Goal: Information Seeking & Learning: Learn about a topic

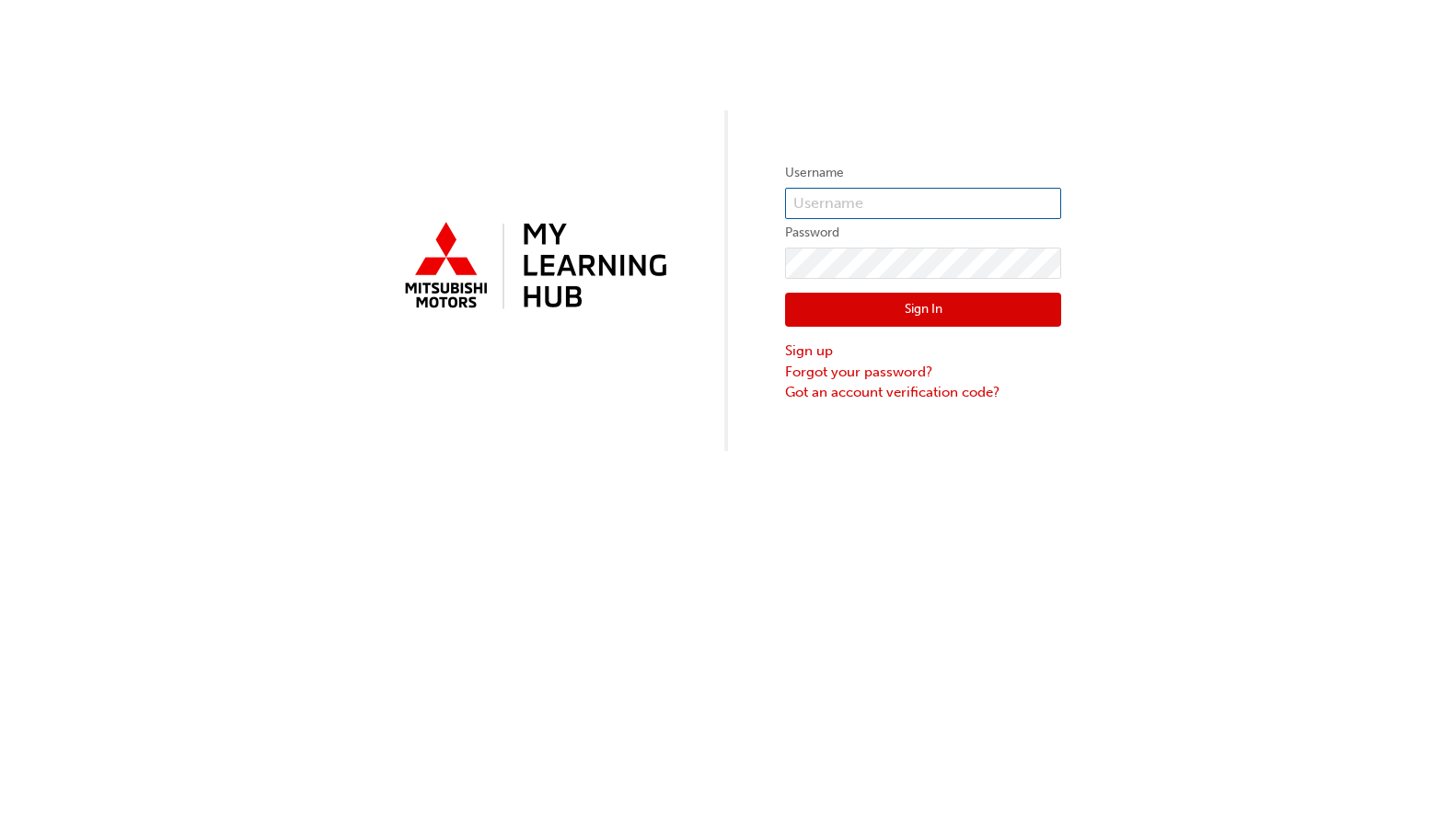
type input "0005937040"
click at [928, 315] on button "Sign In" at bounding box center [924, 310] width 276 height 35
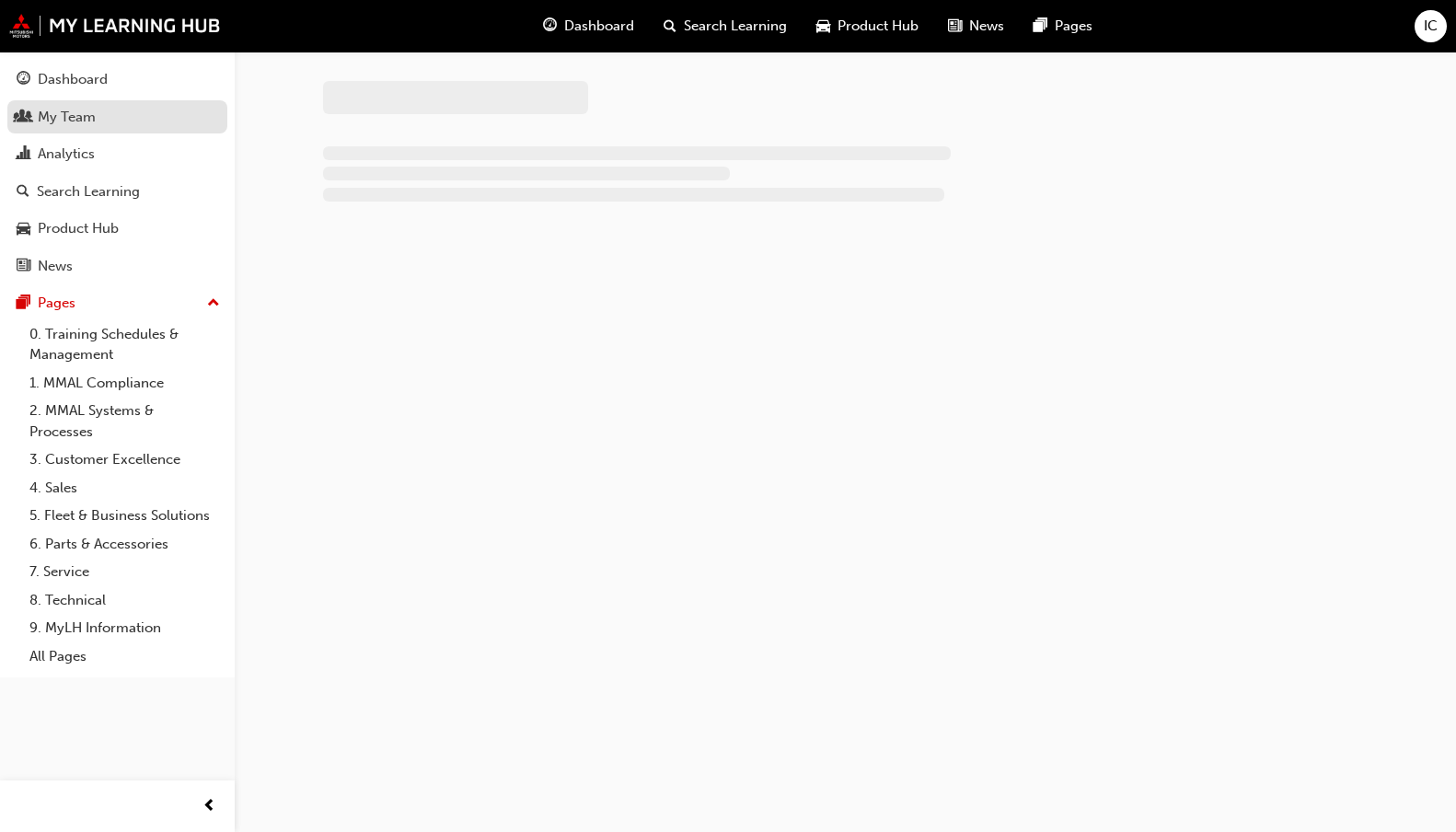
click at [79, 111] on div "My Team" at bounding box center [67, 118] width 58 height 21
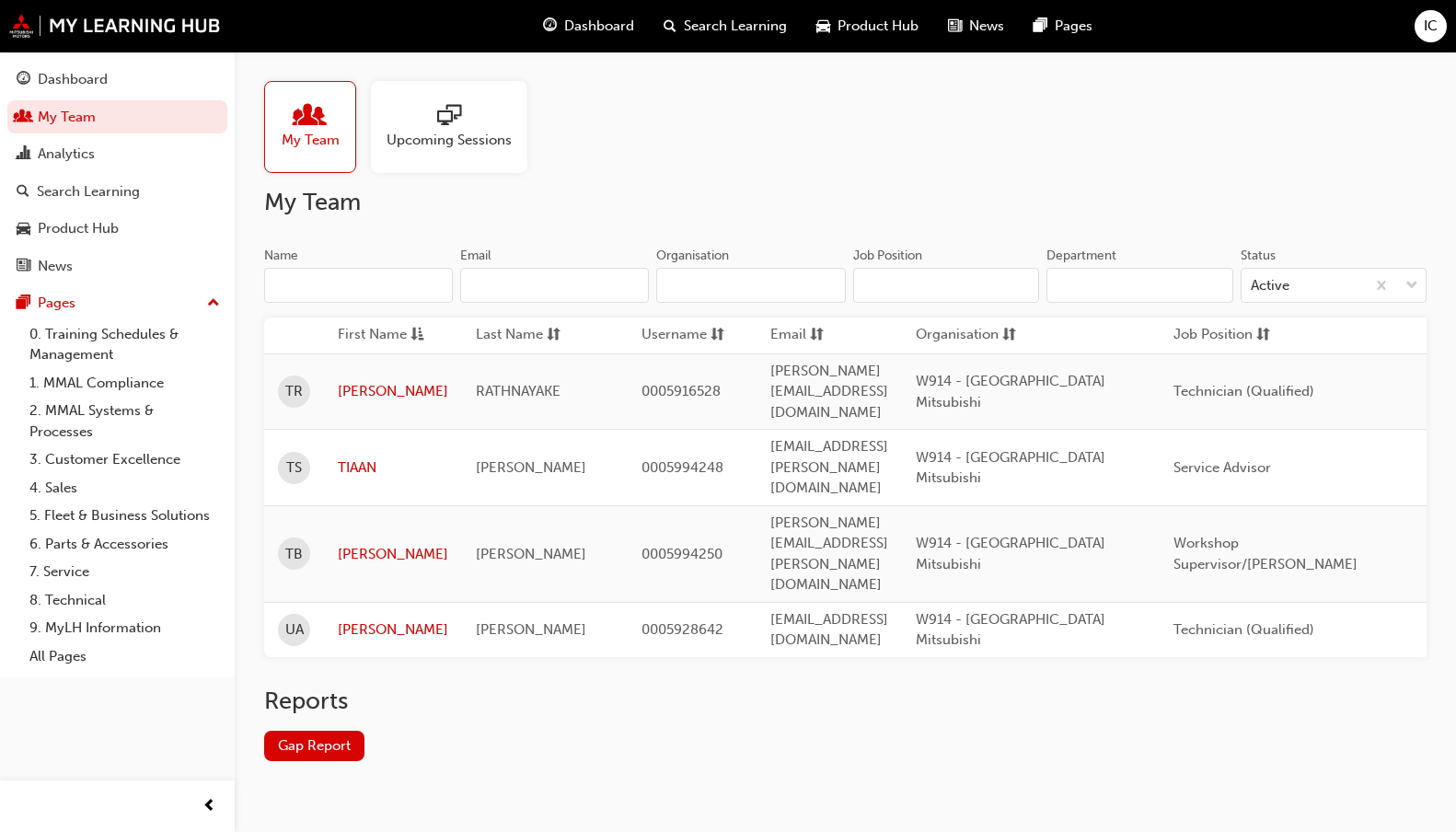
click at [311, 126] on span "people-icon" at bounding box center [309, 117] width 24 height 25
click at [312, 731] on link "Gap Report" at bounding box center [313, 745] width 100 height 30
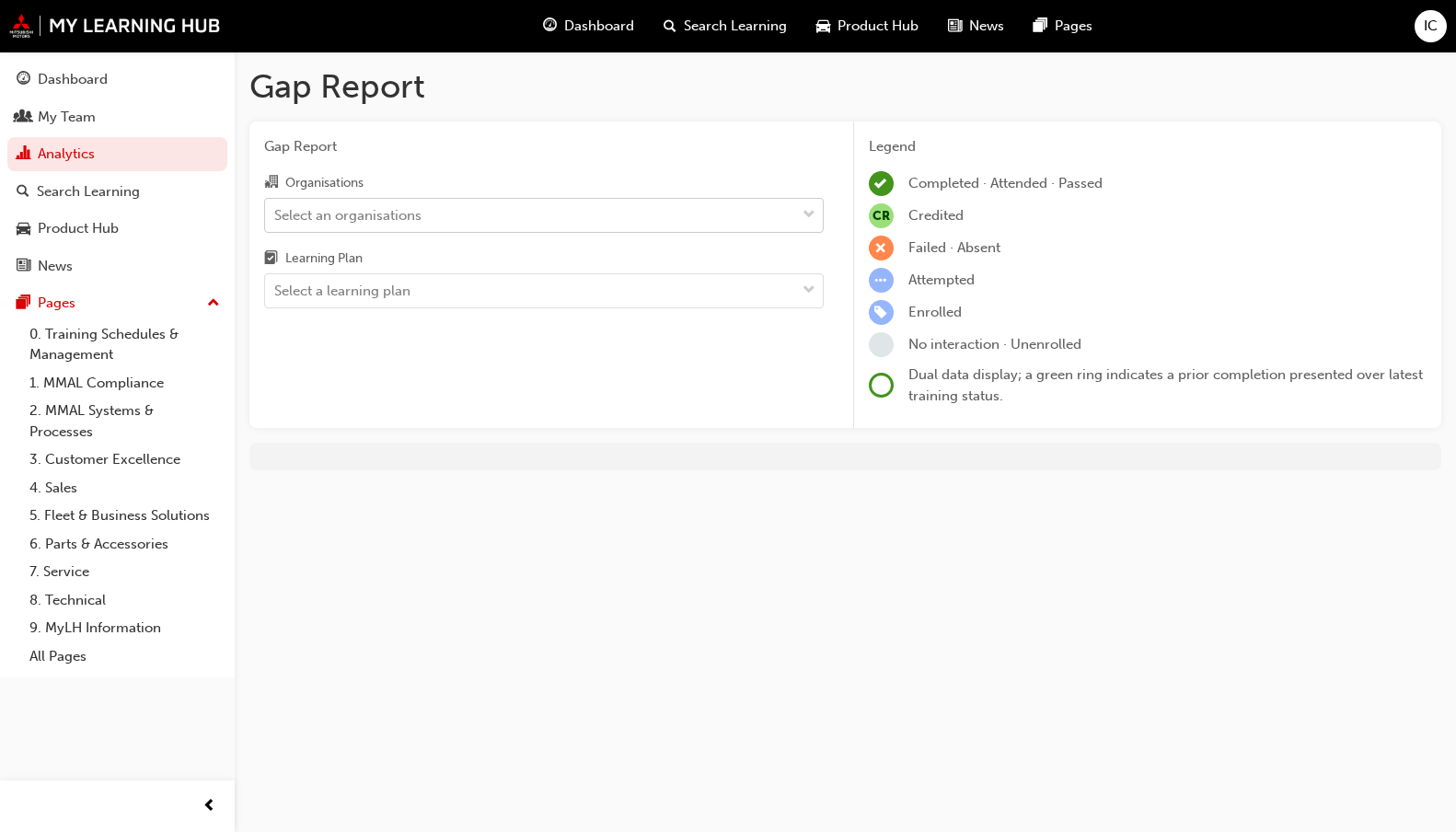
click at [431, 216] on div "Select an organisations" at bounding box center [529, 214] width 530 height 32
click at [276, 216] on input "Organisations Select an organisations" at bounding box center [275, 214] width 2 height 16
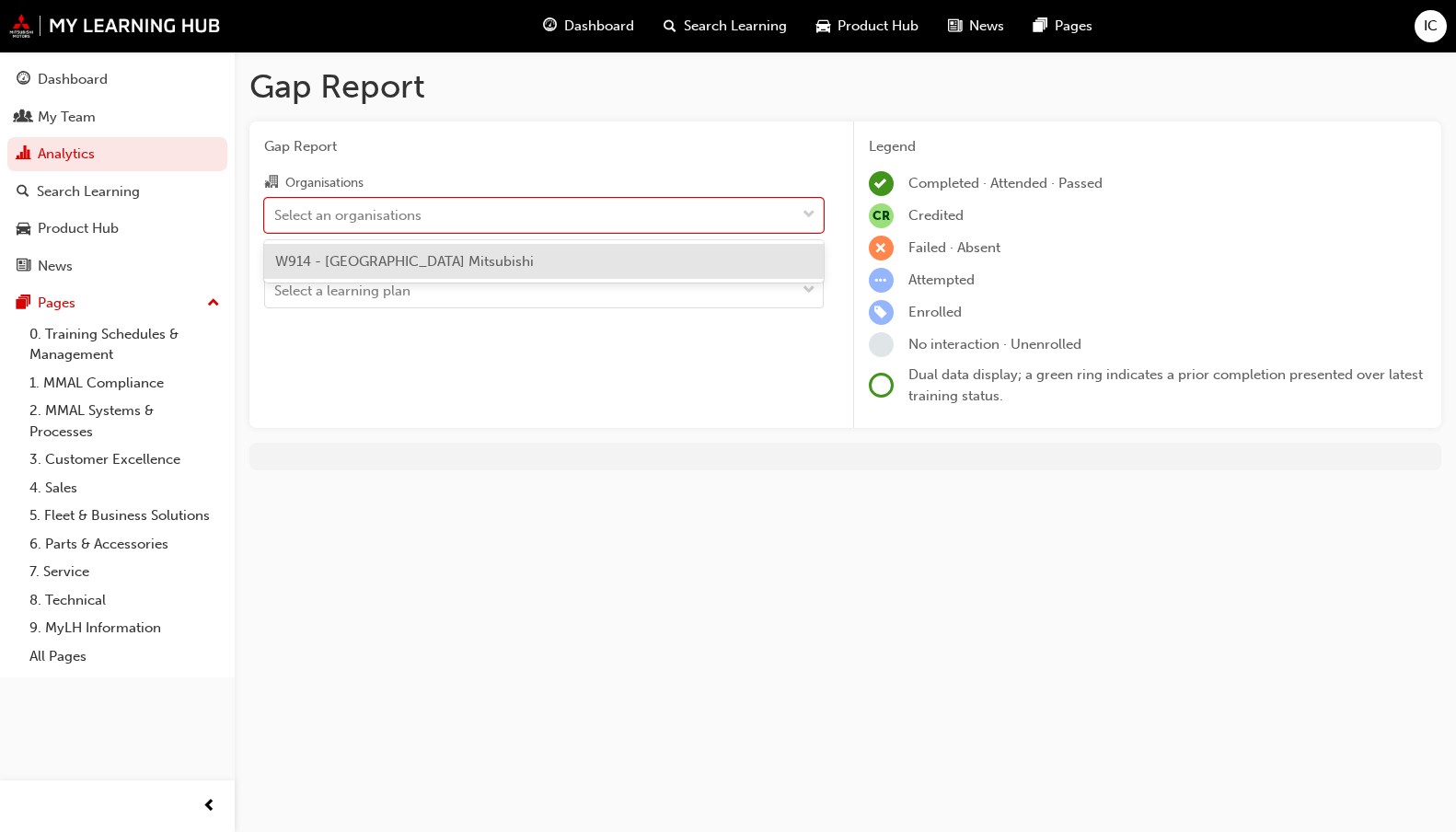
click at [439, 262] on span "W914 - [GEOGRAPHIC_DATA] Mitsubishi" at bounding box center [405, 261] width 259 height 17
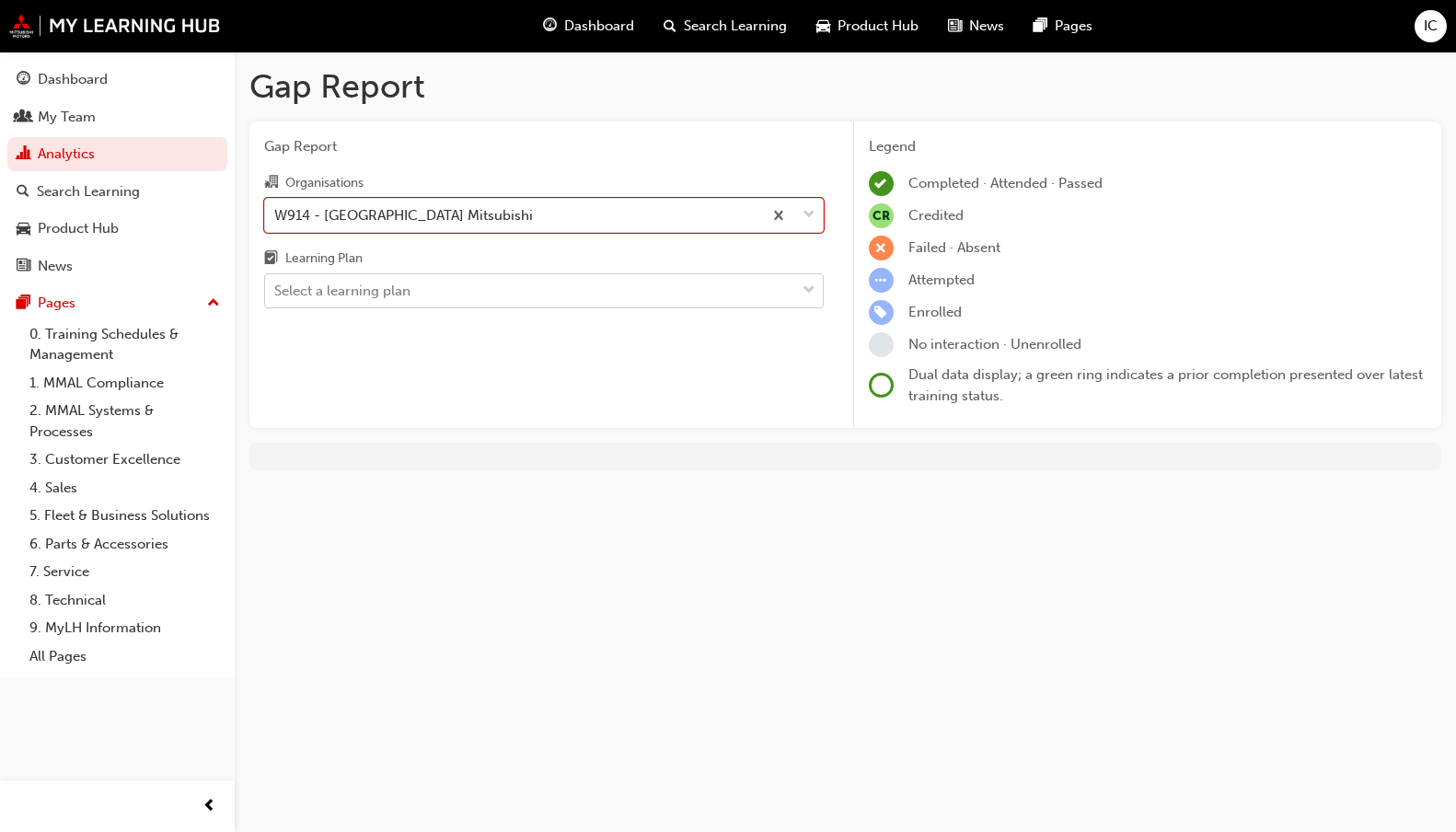
click at [446, 291] on div "Select a learning plan" at bounding box center [529, 291] width 530 height 32
click at [276, 291] on input "Learning Plan Select a learning plan" at bounding box center [275, 290] width 2 height 16
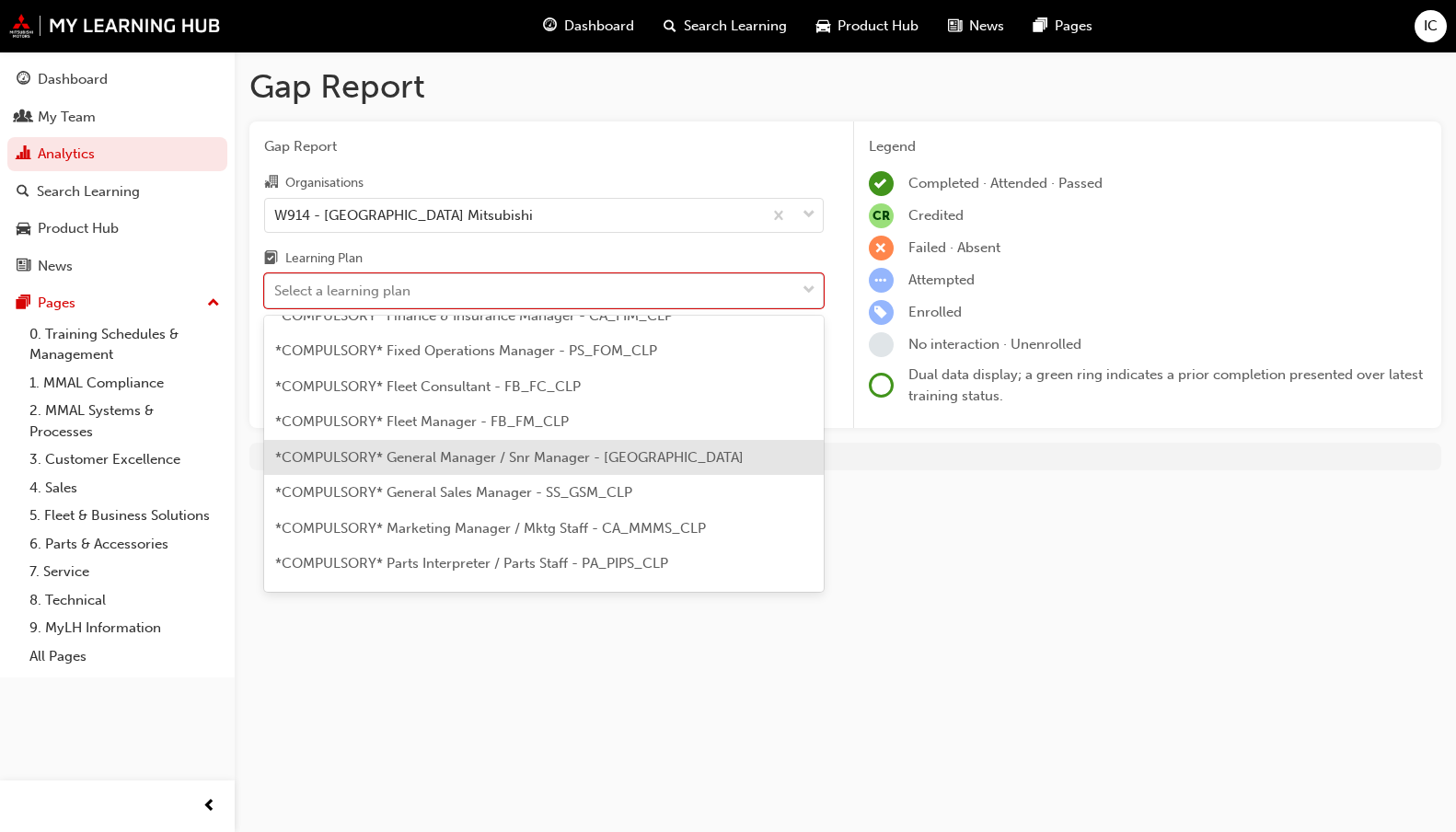
scroll to position [92, 0]
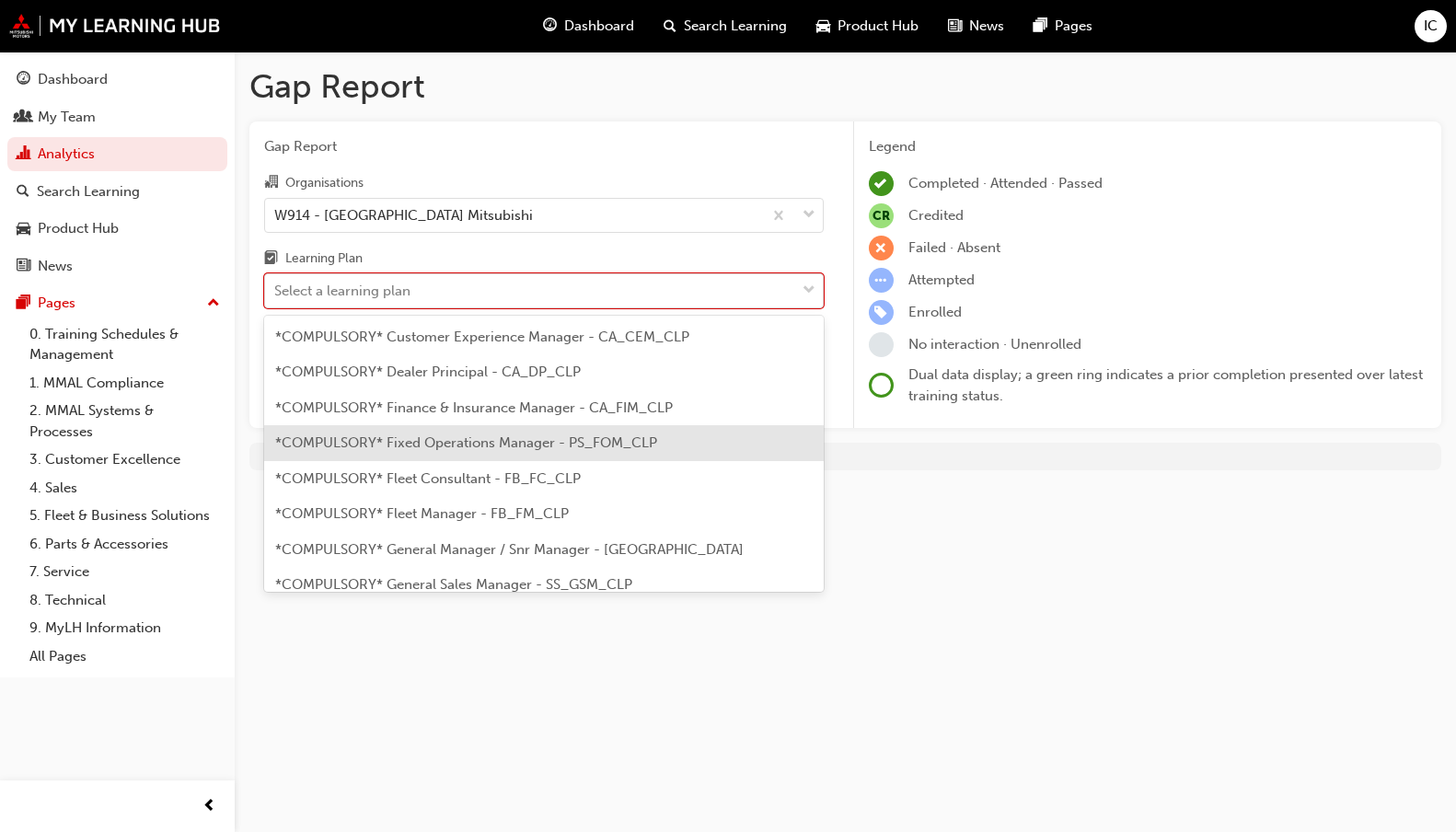
click at [744, 425] on div "*COMPULSORY* Fixed Operations Manager - PS_FOM_CLP" at bounding box center [543, 443] width 560 height 36
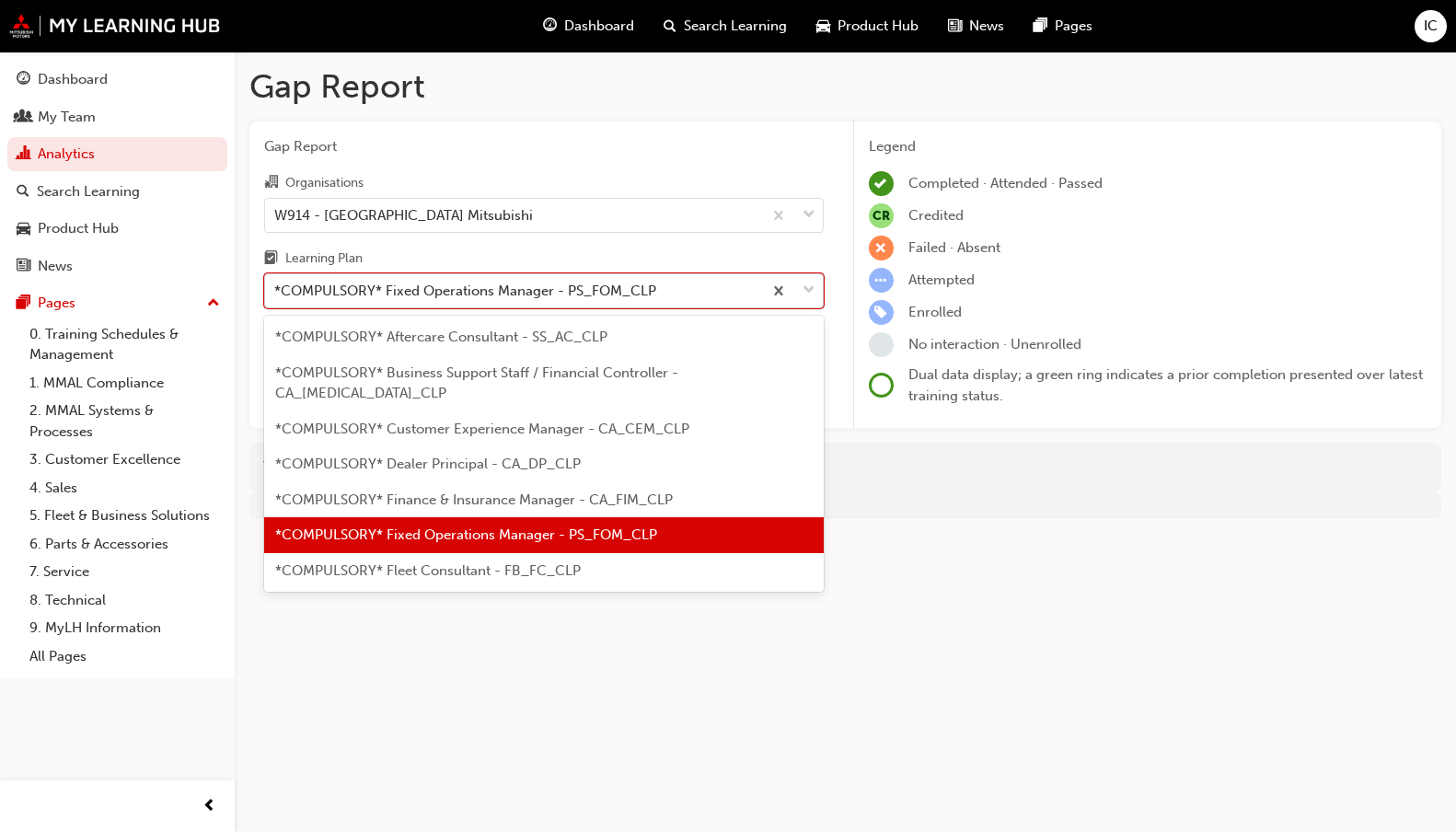
click at [728, 295] on div "*COMPULSORY* Fixed Operations Manager - PS_FOM_CLP" at bounding box center [513, 291] width 497 height 32
click at [276, 295] on input "Learning Plan option *COMPULSORY* Fixed Operations Manager - PS_FOM_CLP, select…" at bounding box center [275, 290] width 2 height 16
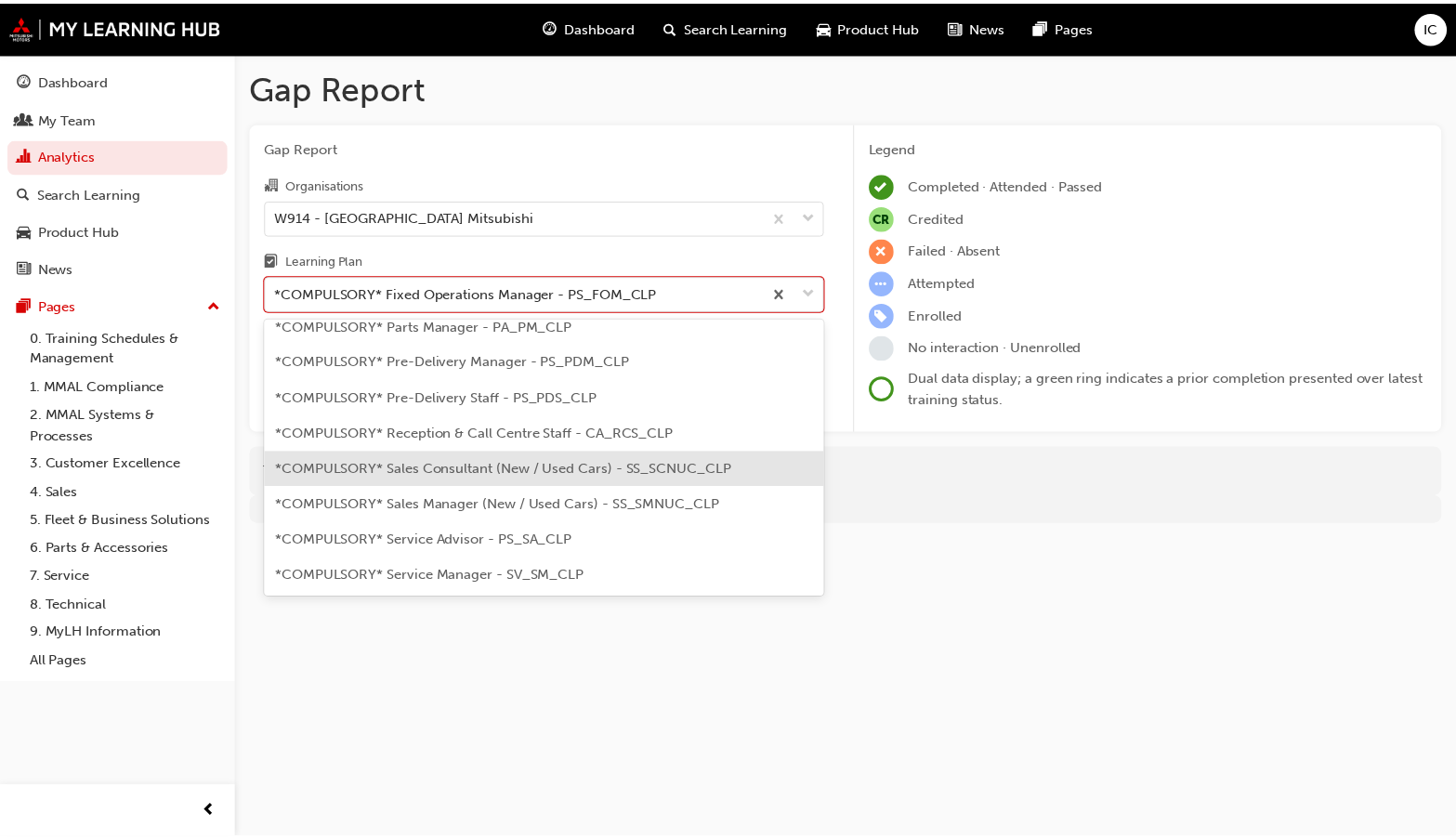
scroll to position [557, 0]
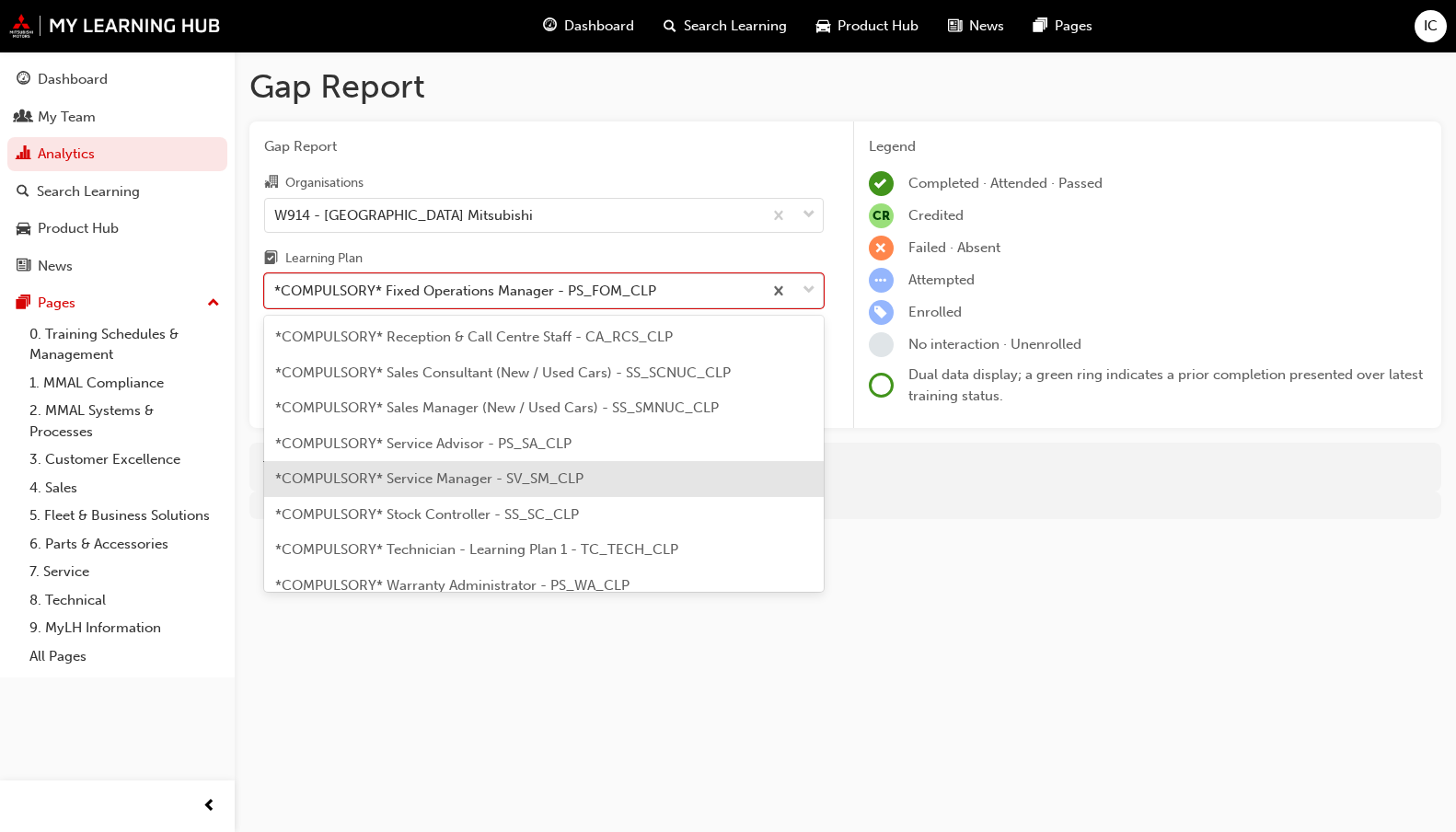
click at [575, 470] on span "*COMPULSORY* Service Manager - SV_SM_CLP" at bounding box center [429, 478] width 309 height 17
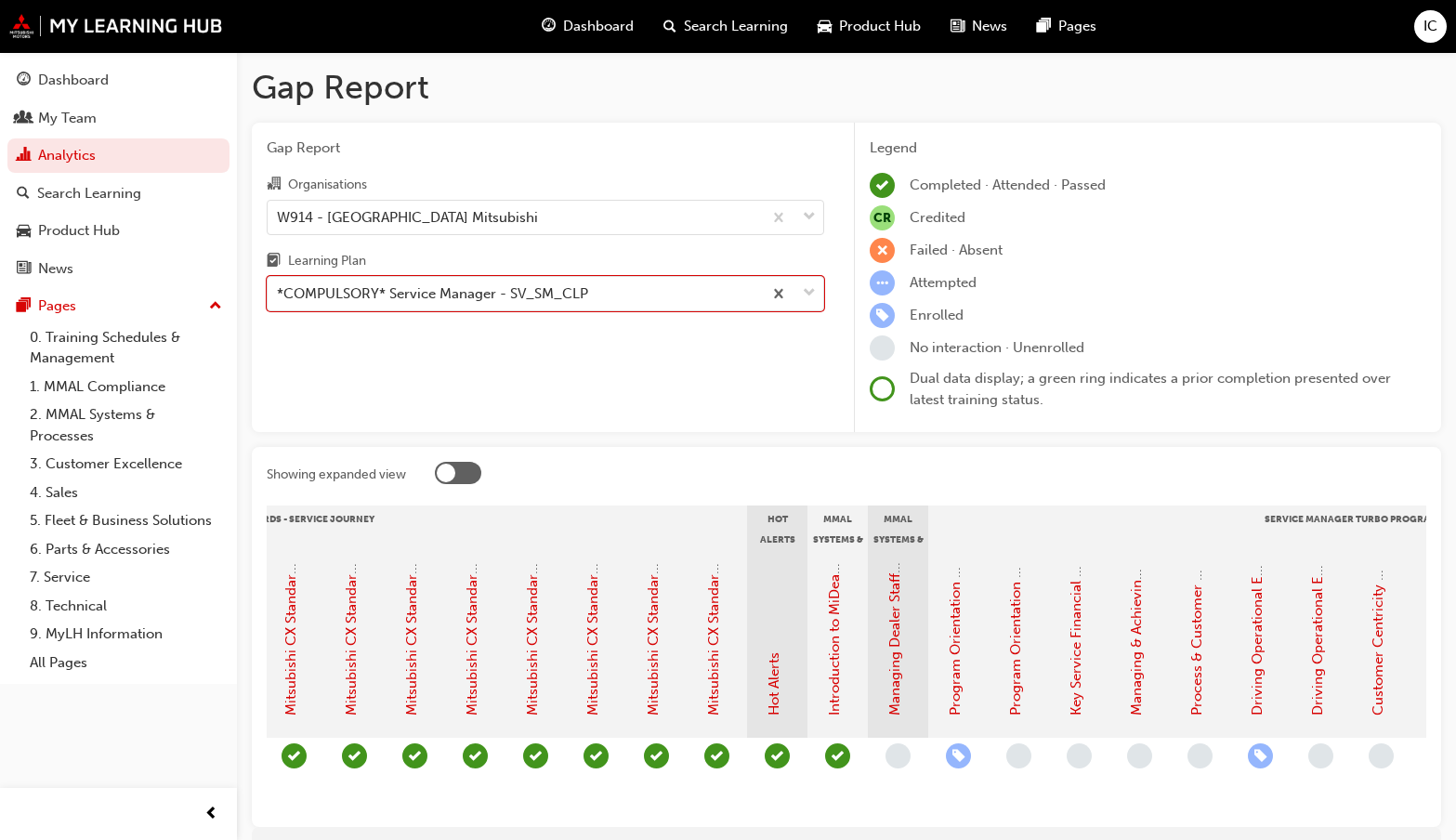
scroll to position [0, 1218]
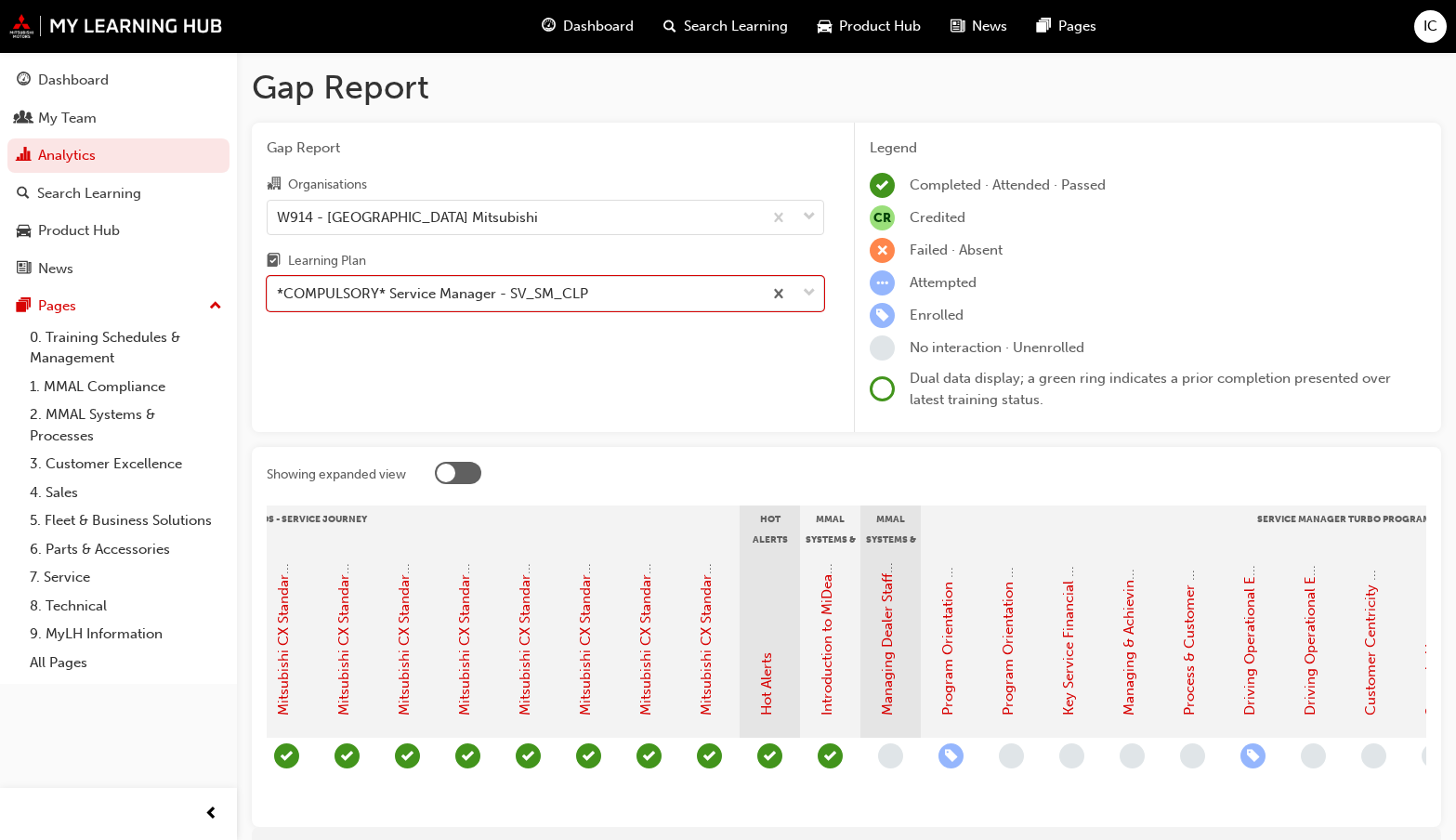
click at [890, 756] on span "learningRecordVerb_NONE-icon" at bounding box center [891, 756] width 26 height 26
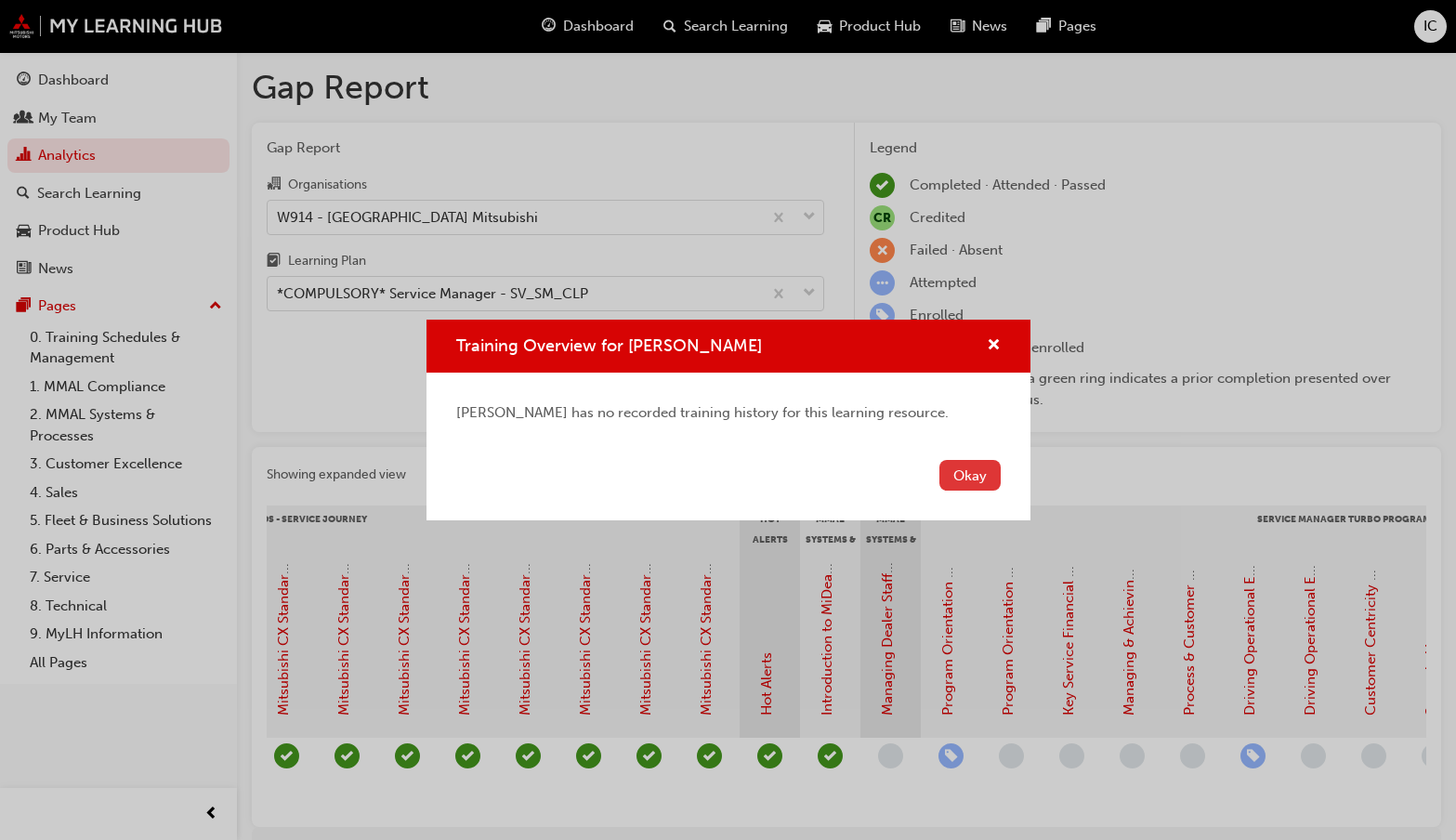
click at [979, 476] on button "Okay" at bounding box center [970, 475] width 61 height 30
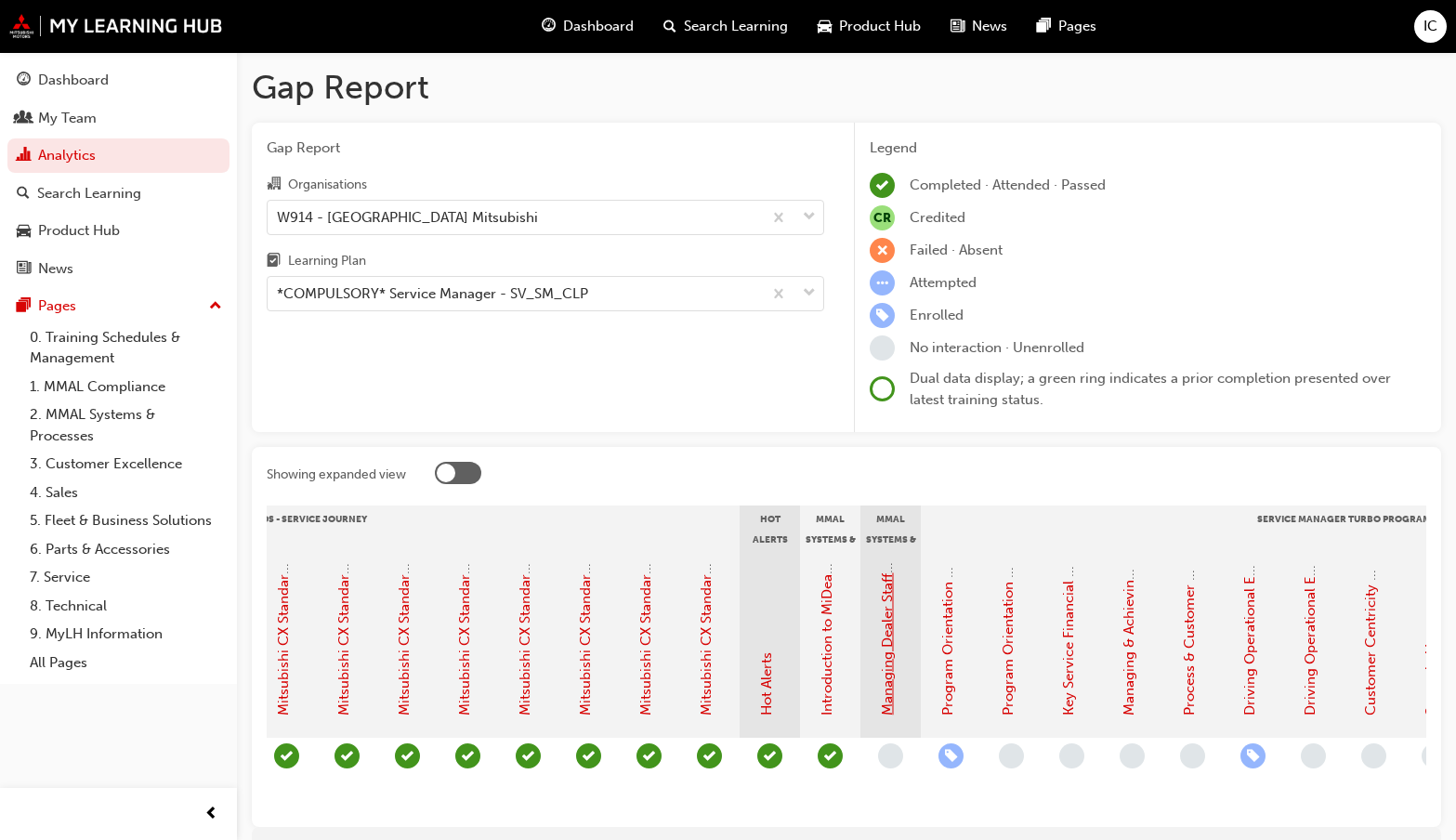
click at [890, 666] on link "Managing Dealer Staff SAP Records" at bounding box center [887, 601] width 17 height 227
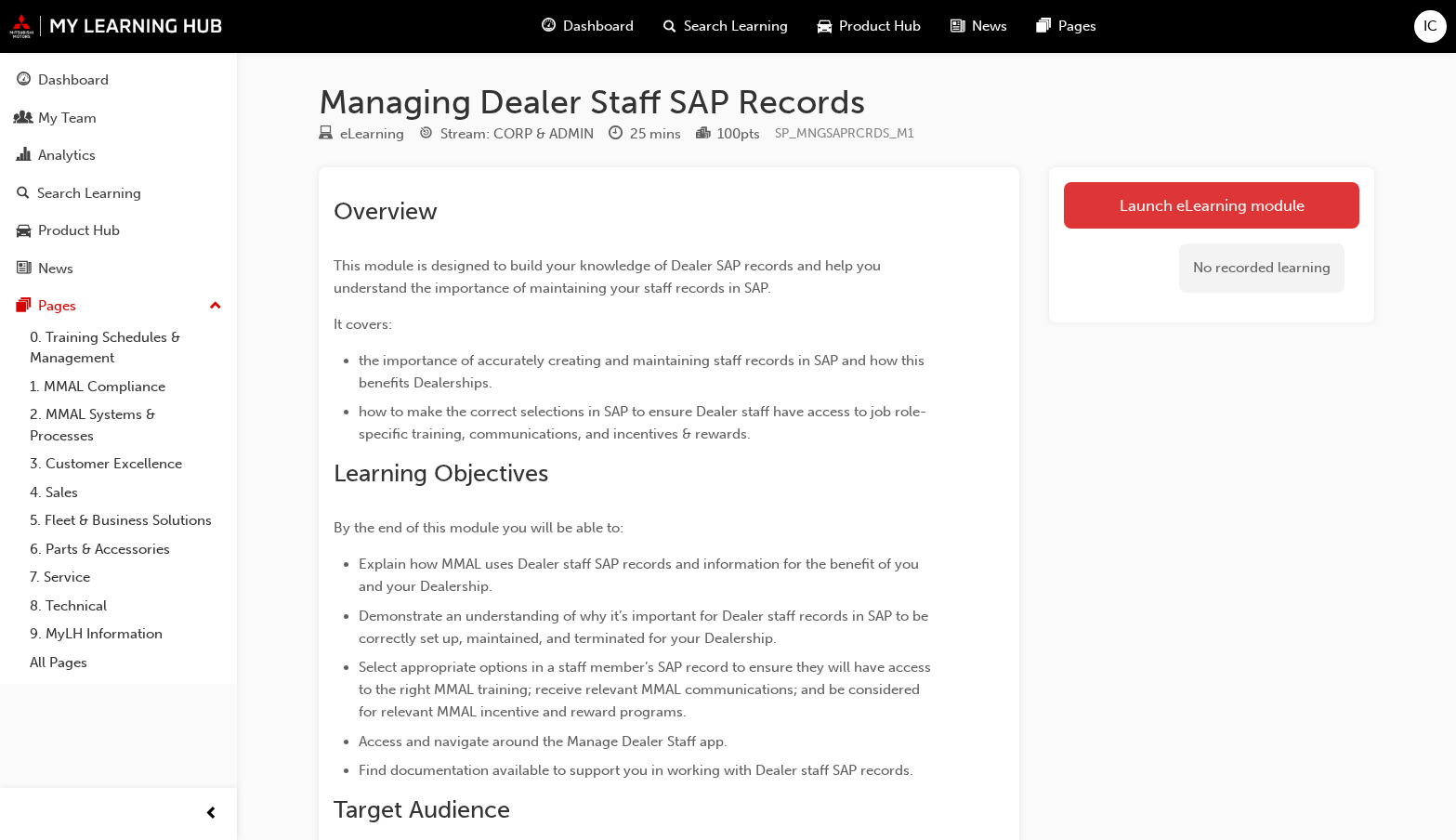
click at [1204, 209] on link "Launch eLearning module" at bounding box center [1211, 204] width 296 height 46
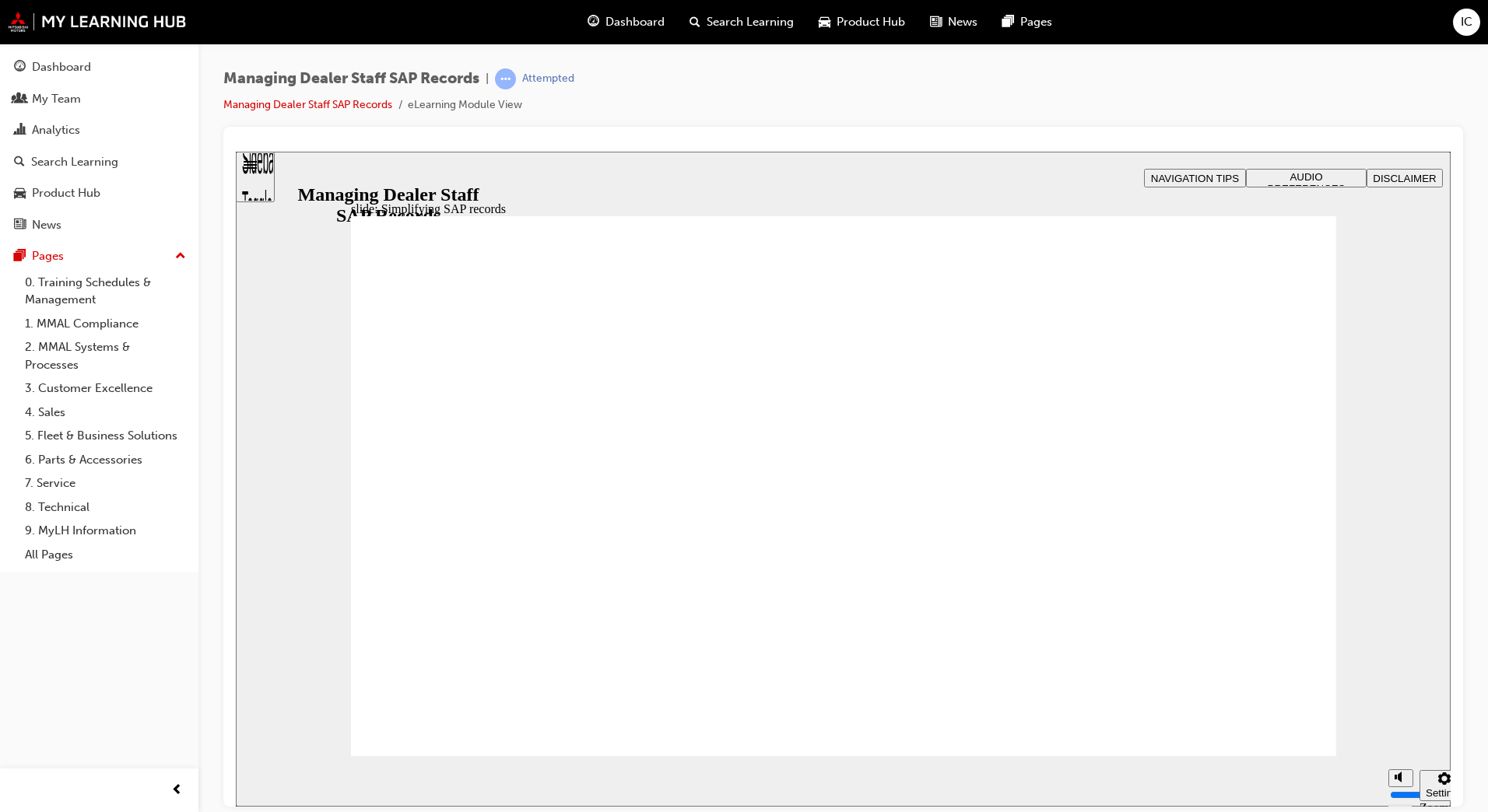
drag, startPoint x: 1141, startPoint y: 400, endPoint x: 1174, endPoint y: 401, distance: 33.0
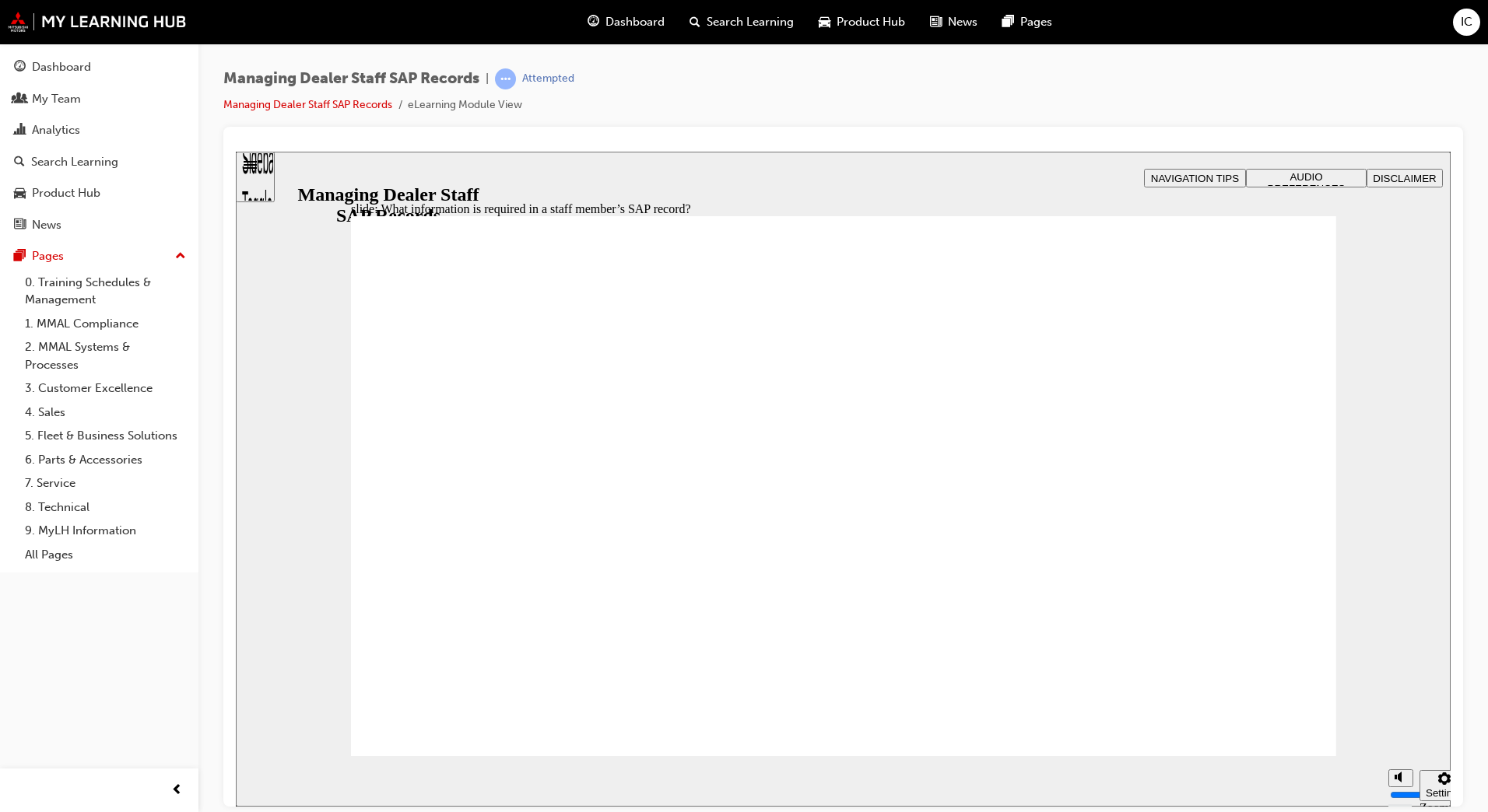
drag, startPoint x: 918, startPoint y: 382, endPoint x: 880, endPoint y: 403, distance: 43.4
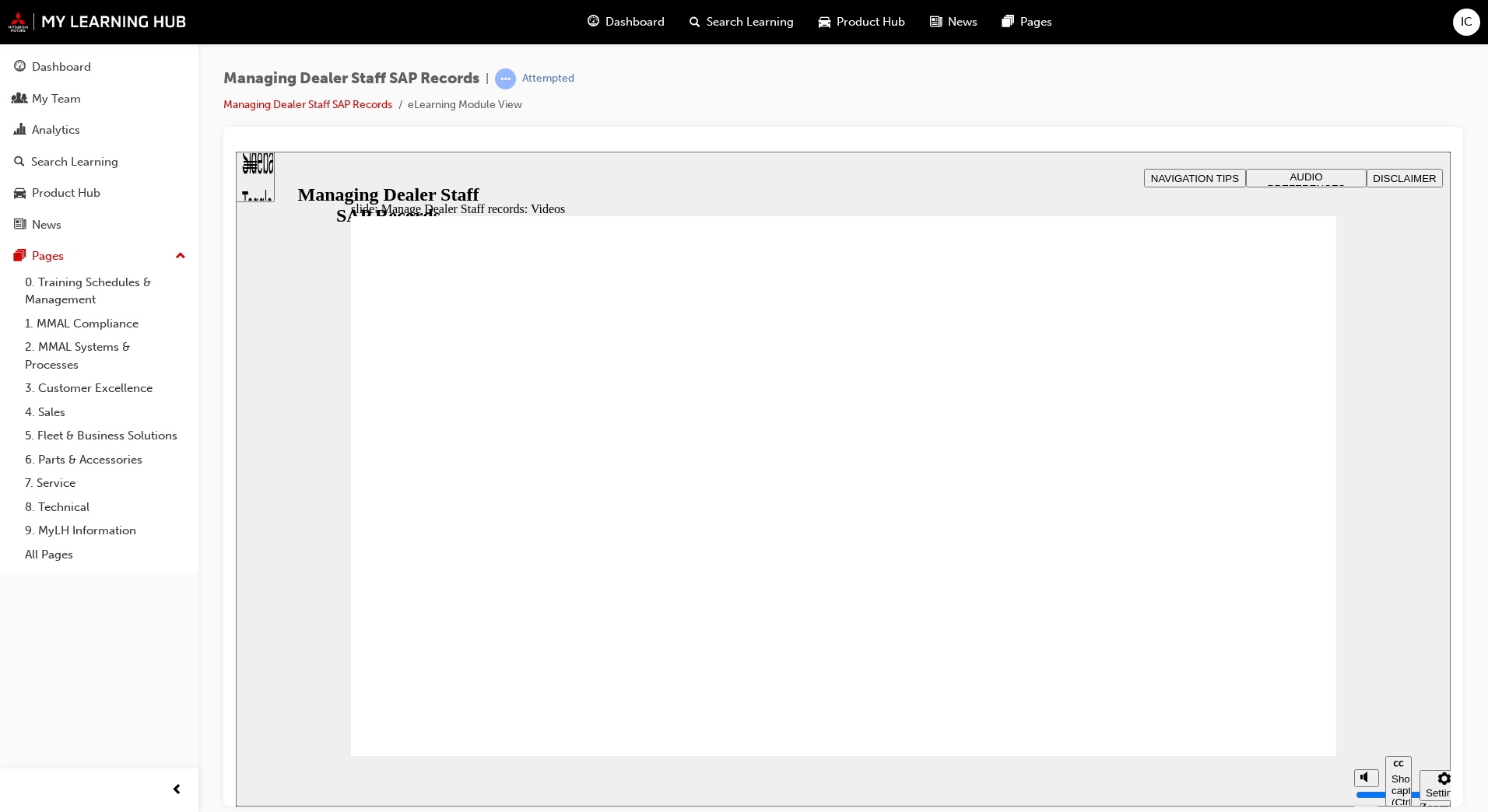
type input "123"
type input "127"
type input "254"
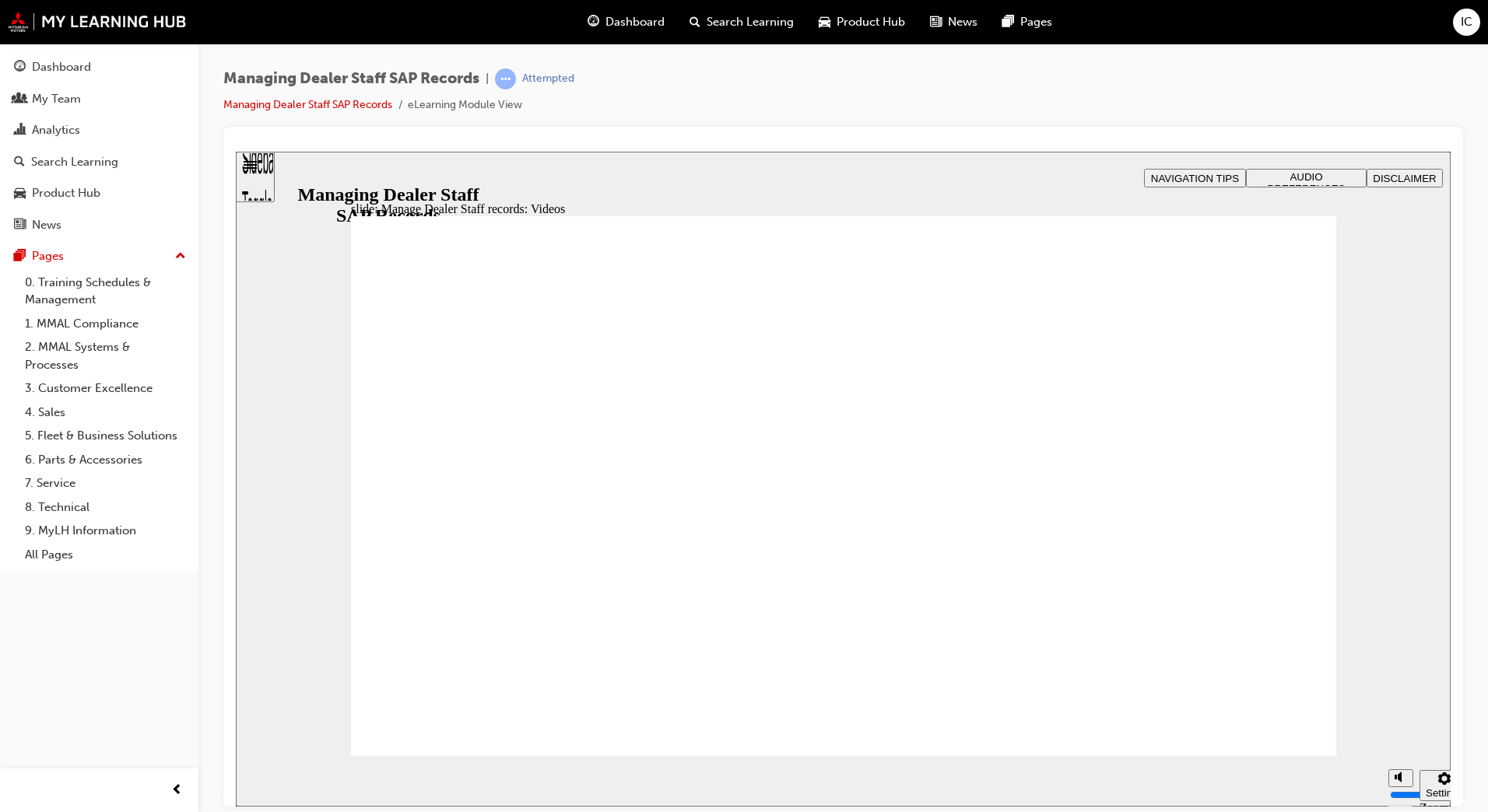
type input "75"
type input "144"
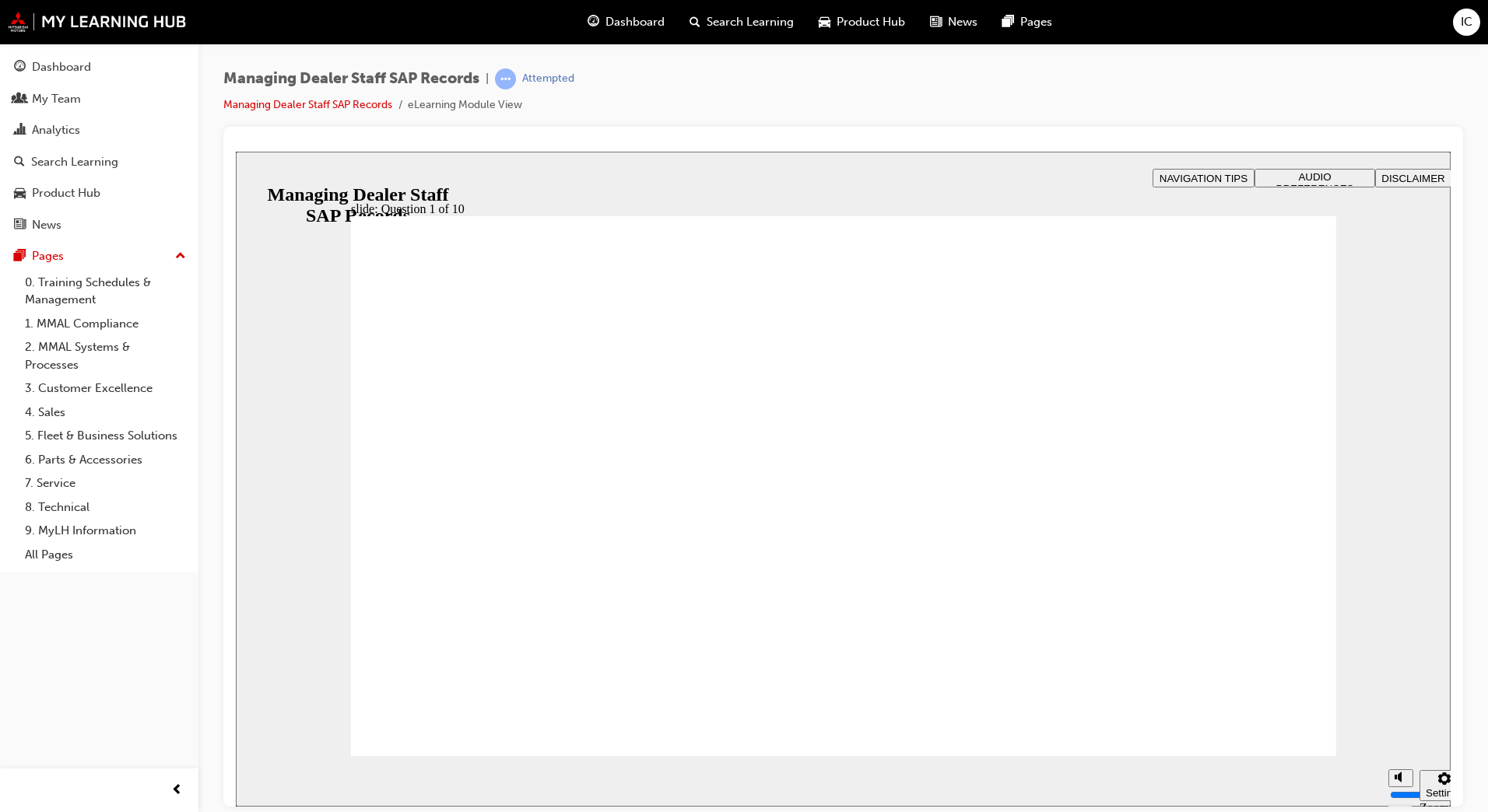
checkbox input "true"
radio input "true"
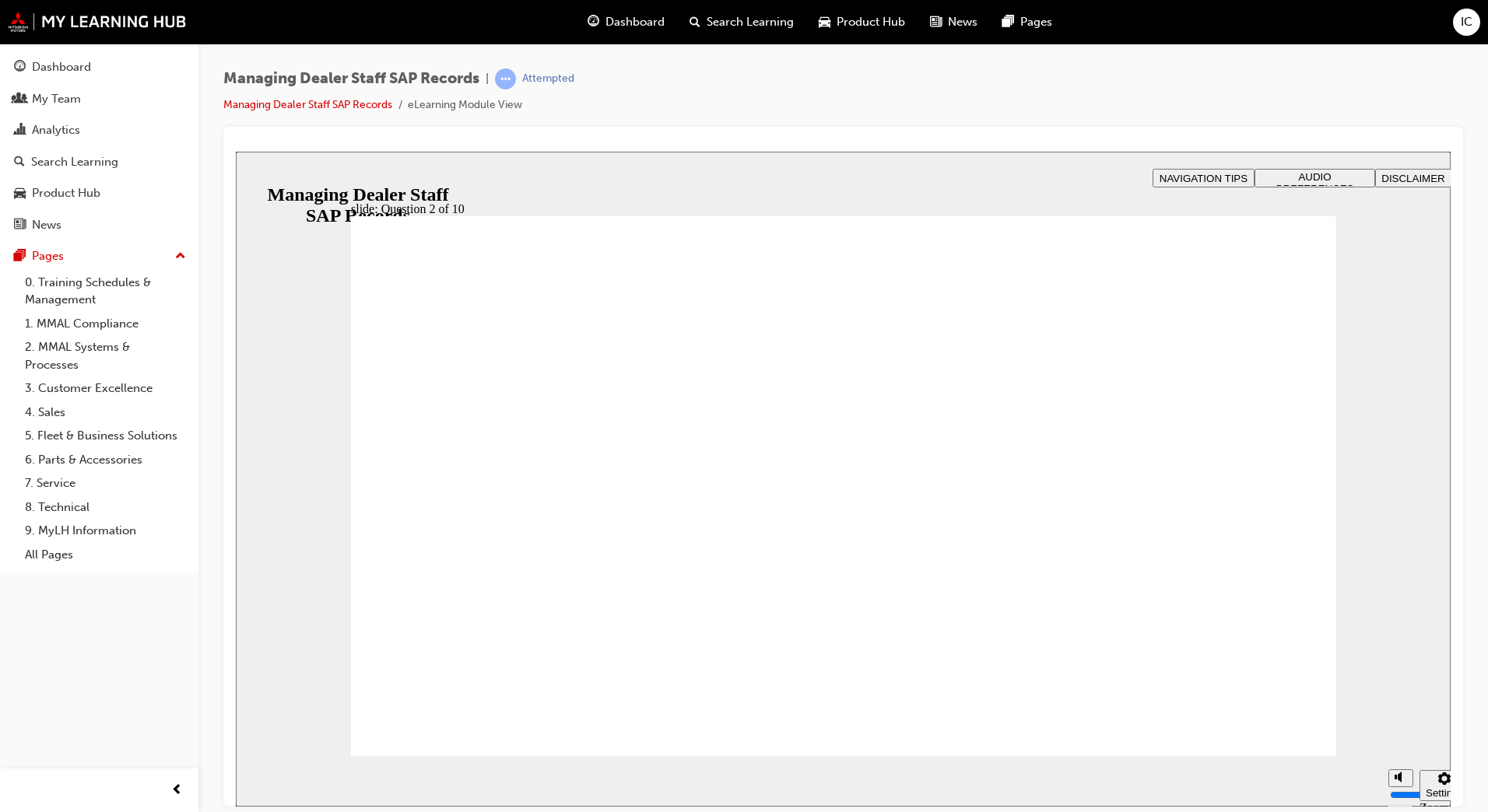
radio input "true"
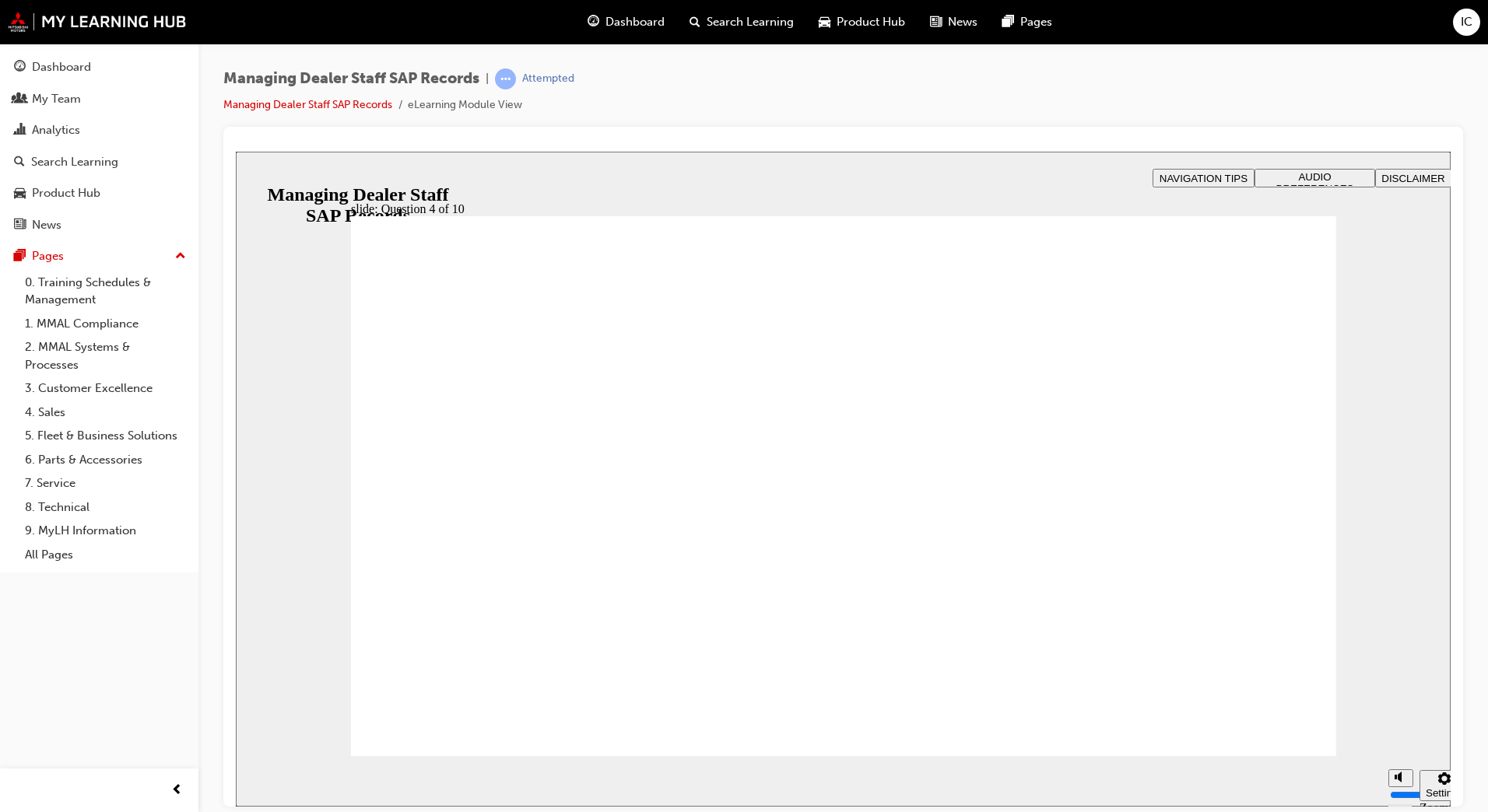
checkbox input "true"
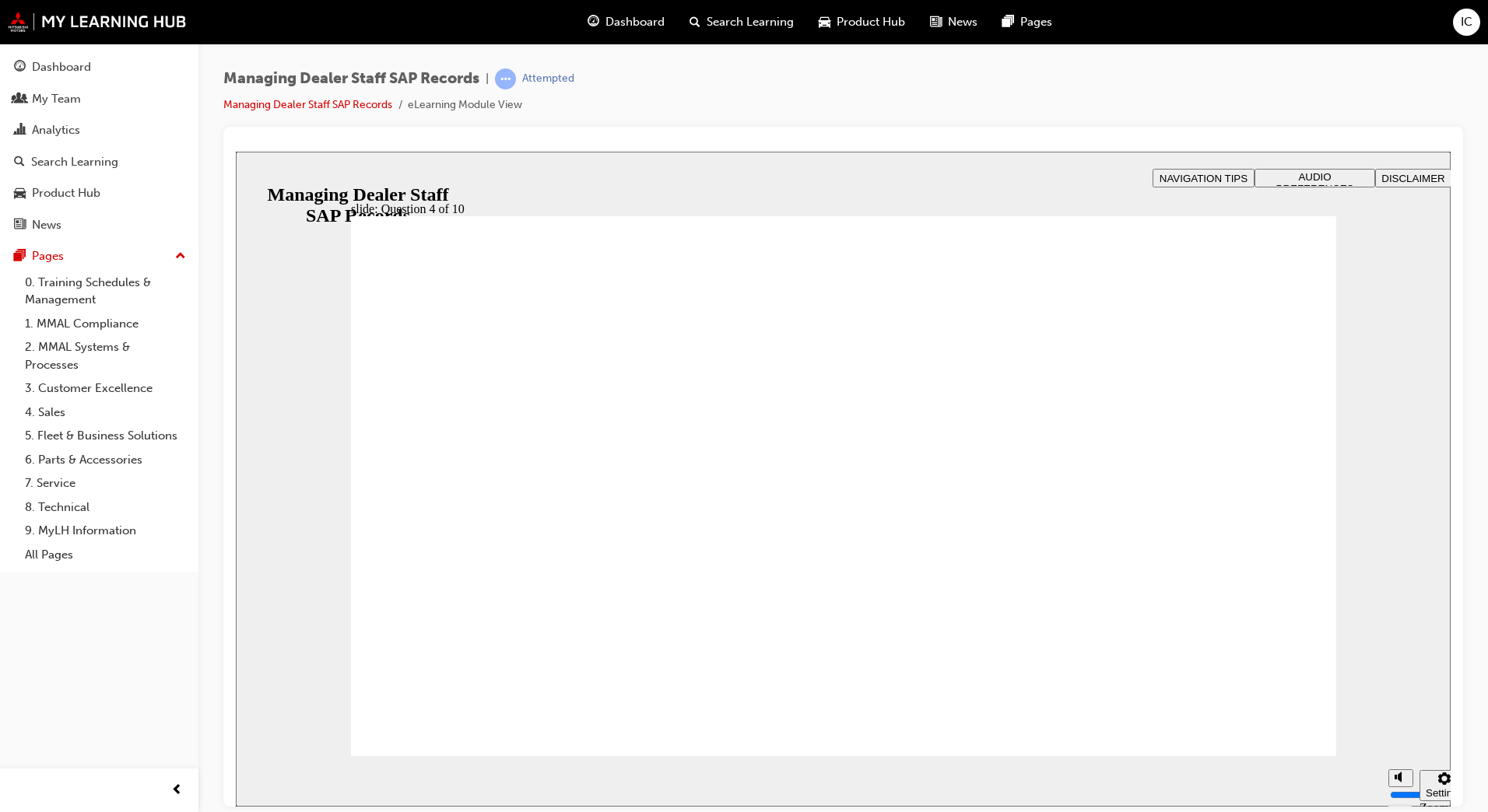
checkbox input "true"
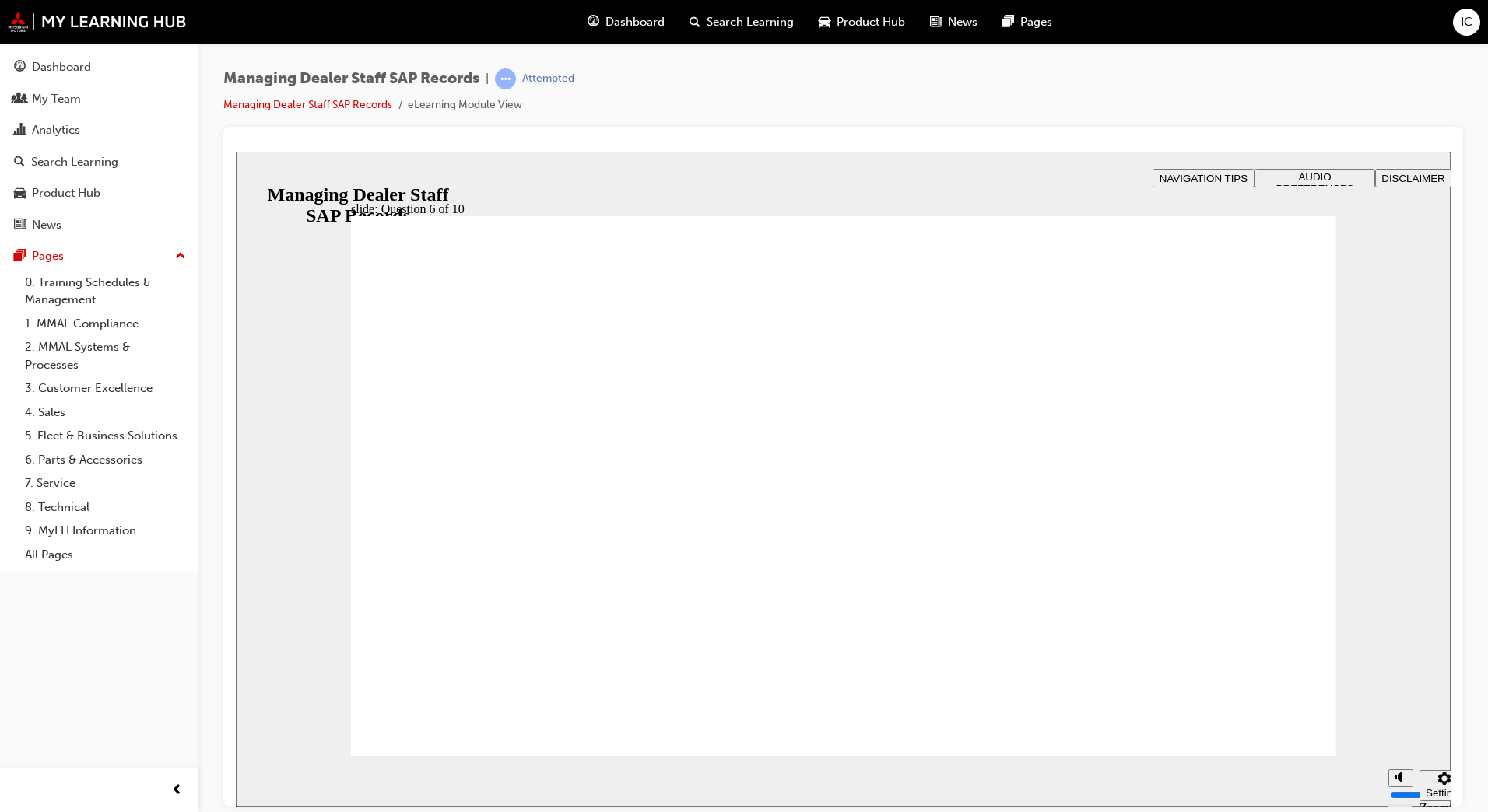
radio input "true"
checkbox input "true"
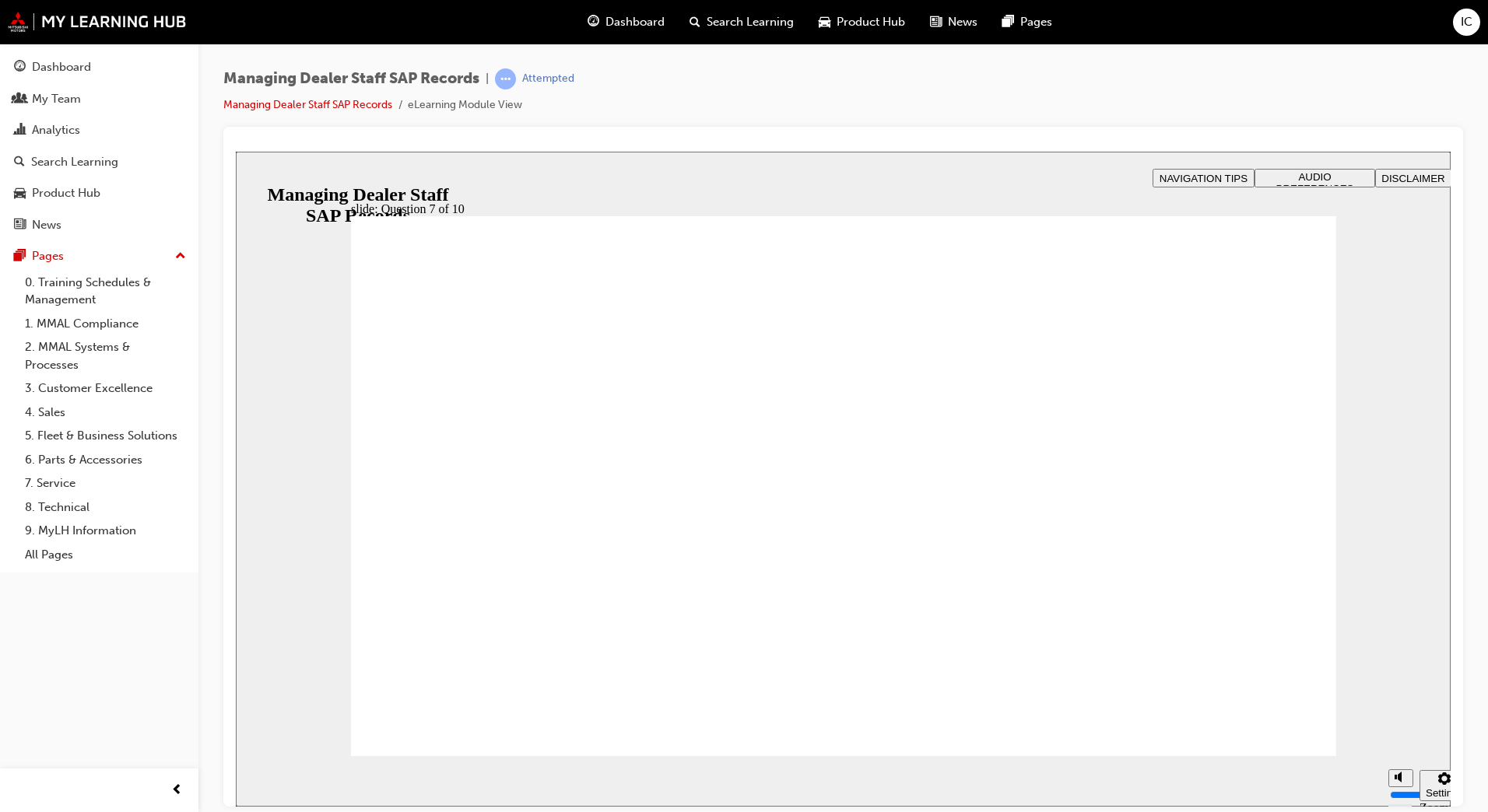
radio input "true"
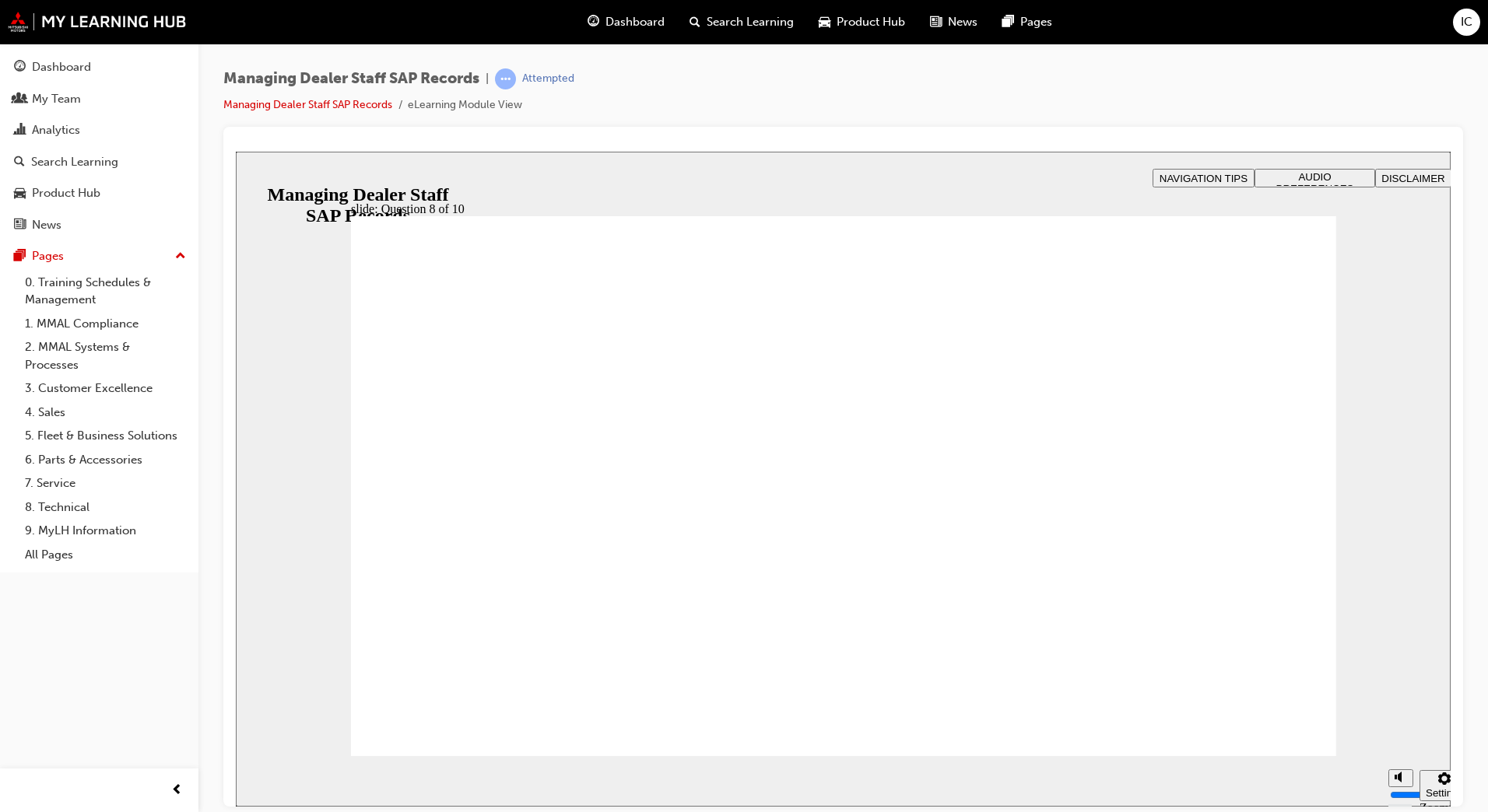
radio input "true"
drag, startPoint x: 477, startPoint y: 713, endPoint x: 1176, endPoint y: 788, distance: 703.0
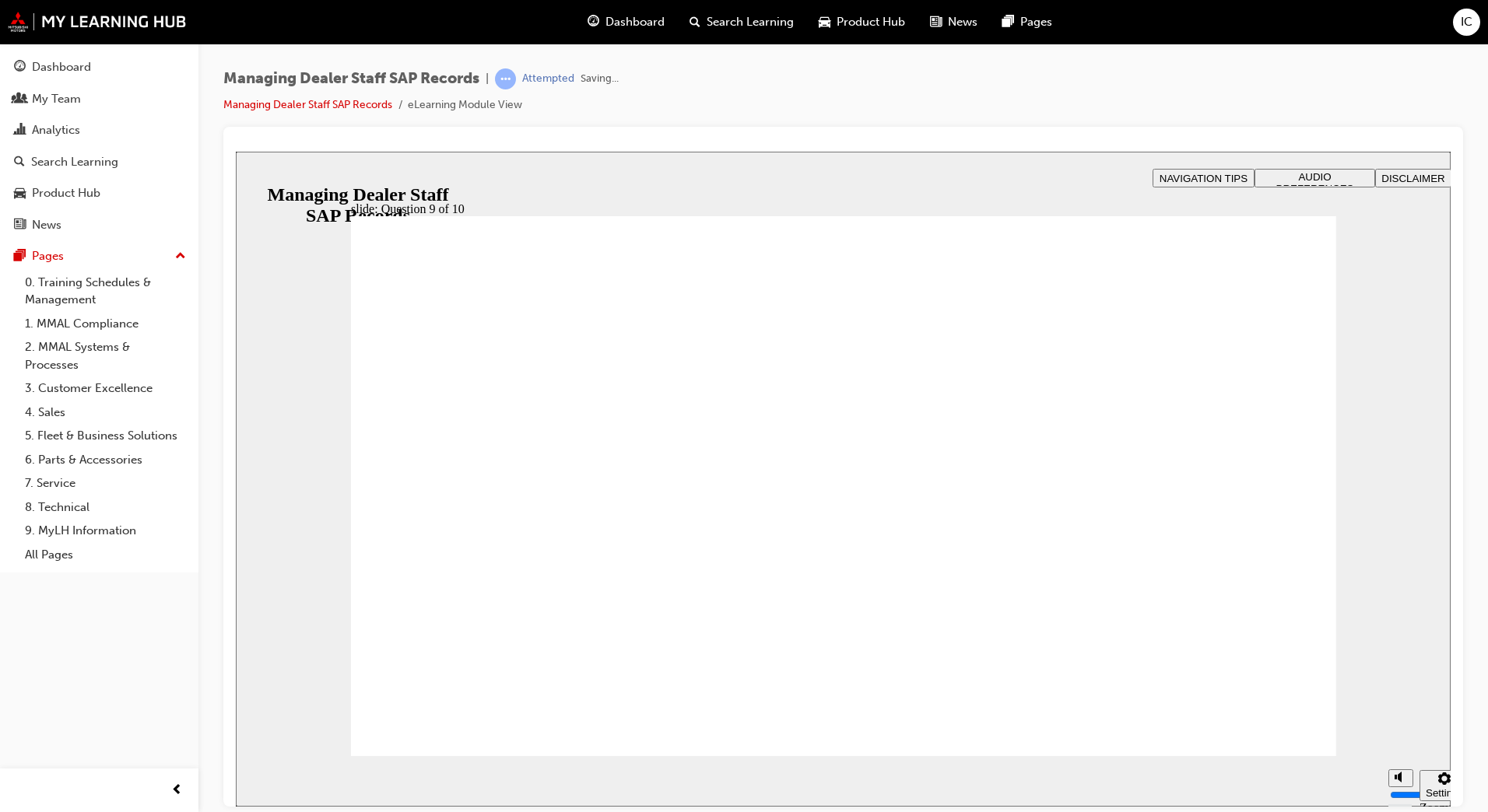
radio input "true"
drag, startPoint x: 473, startPoint y: 731, endPoint x: 867, endPoint y: 735, distance: 394.0
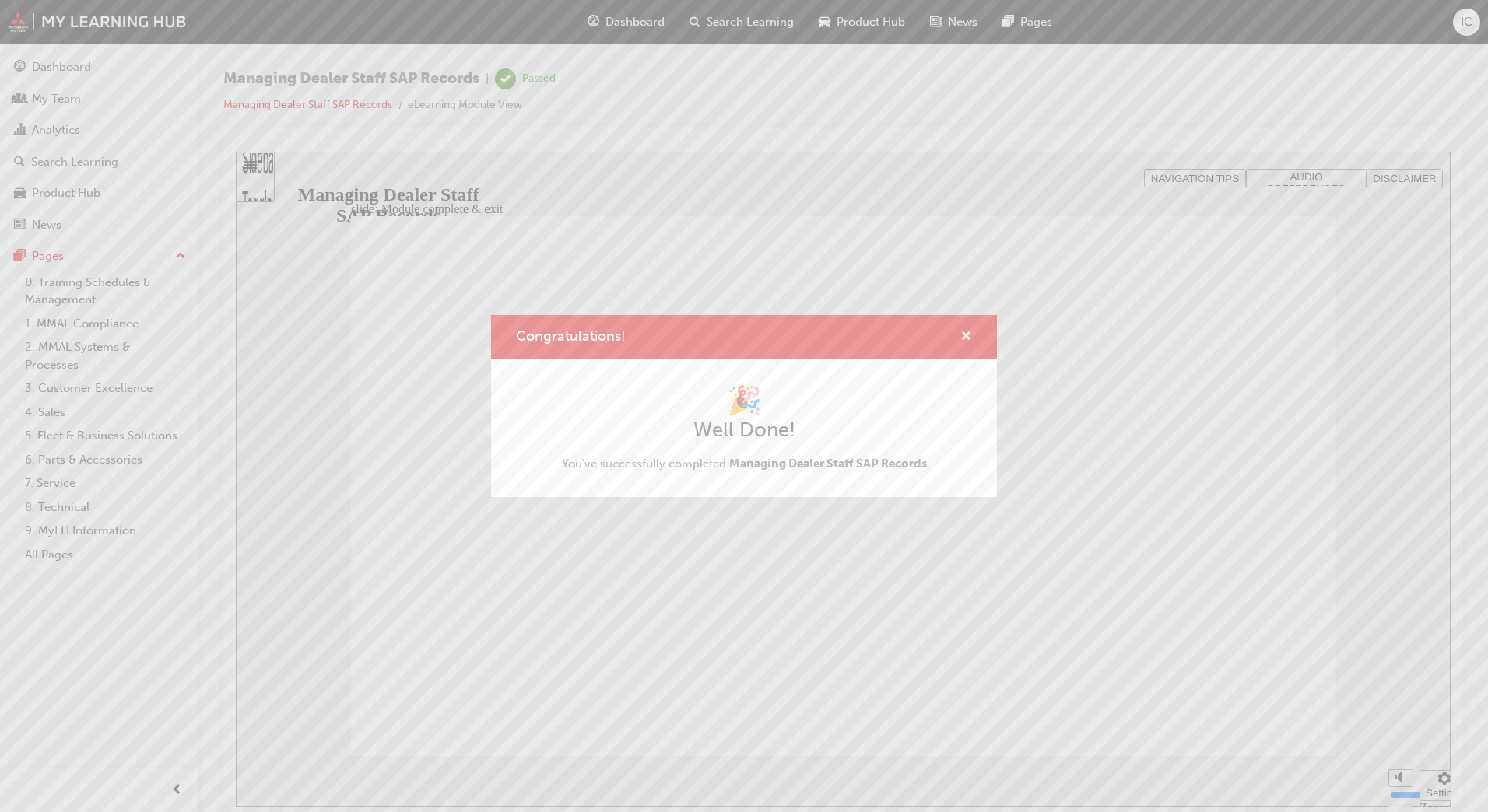
click at [968, 333] on span "cross-icon" at bounding box center [966, 337] width 12 height 14
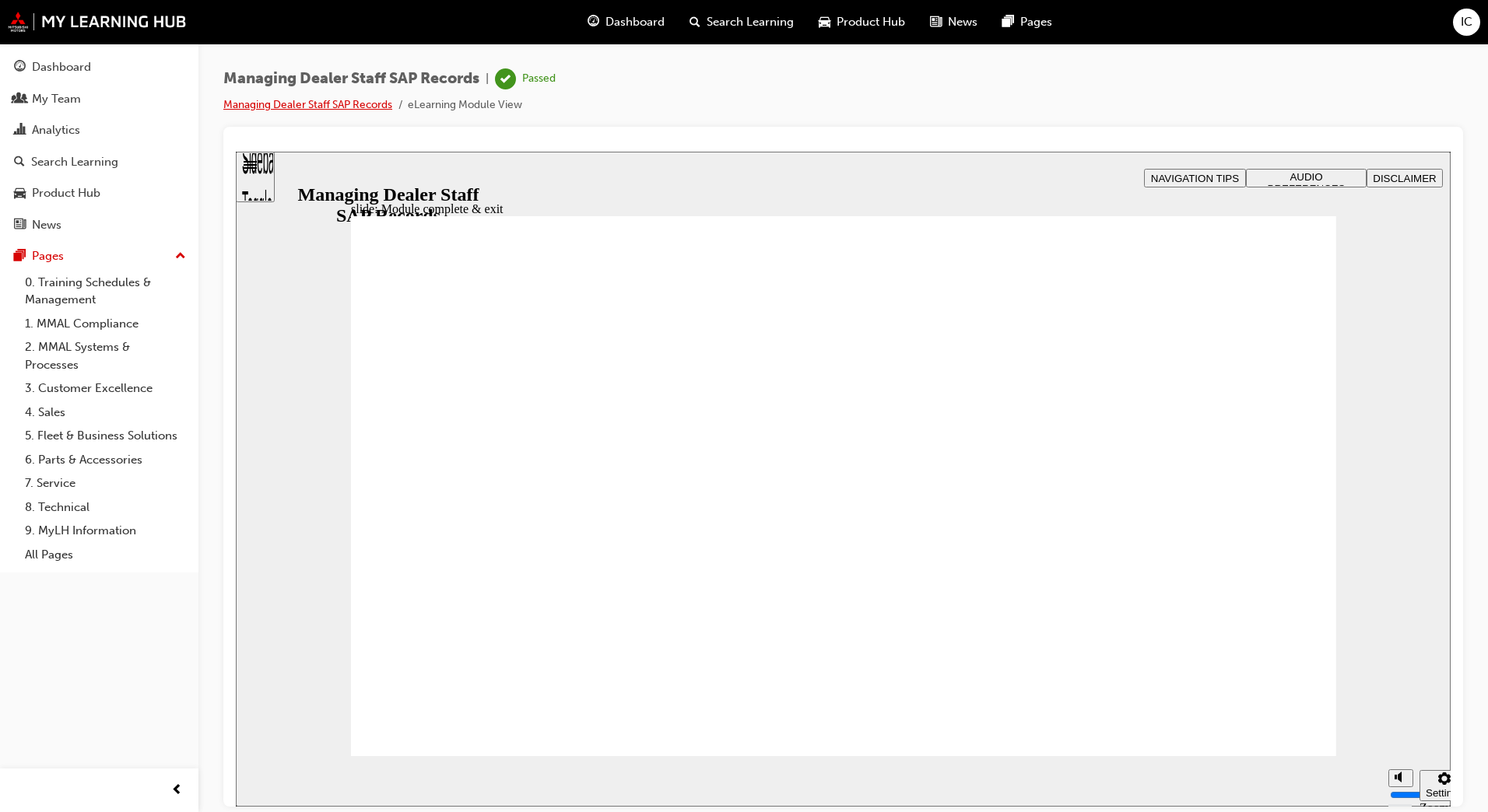
click at [288, 106] on link "Managing Dealer Staff SAP Records" at bounding box center [307, 104] width 169 height 13
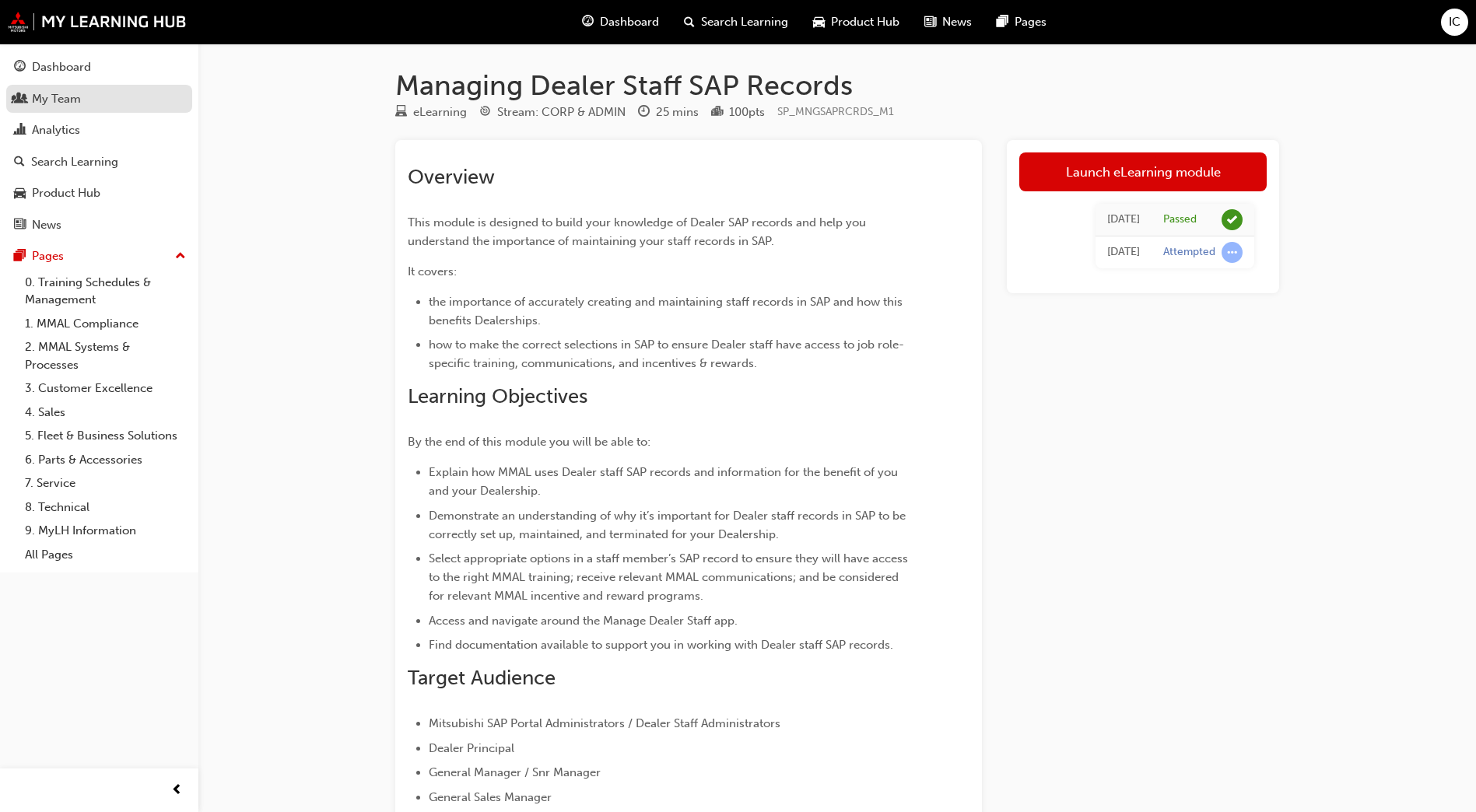
click at [77, 104] on div "My Team" at bounding box center [57, 100] width 49 height 18
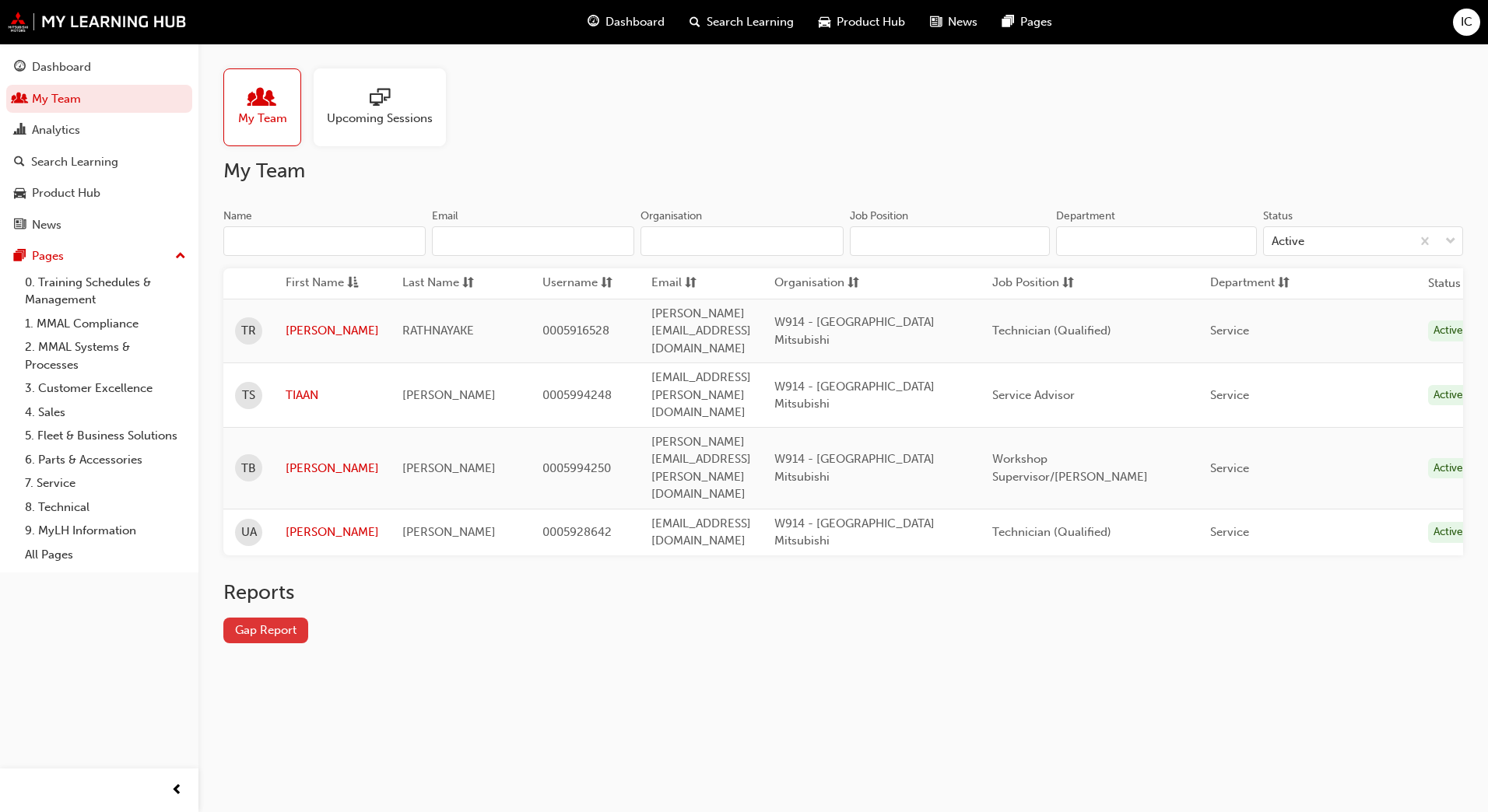
click at [281, 618] on link "Gap Report" at bounding box center [265, 630] width 85 height 26
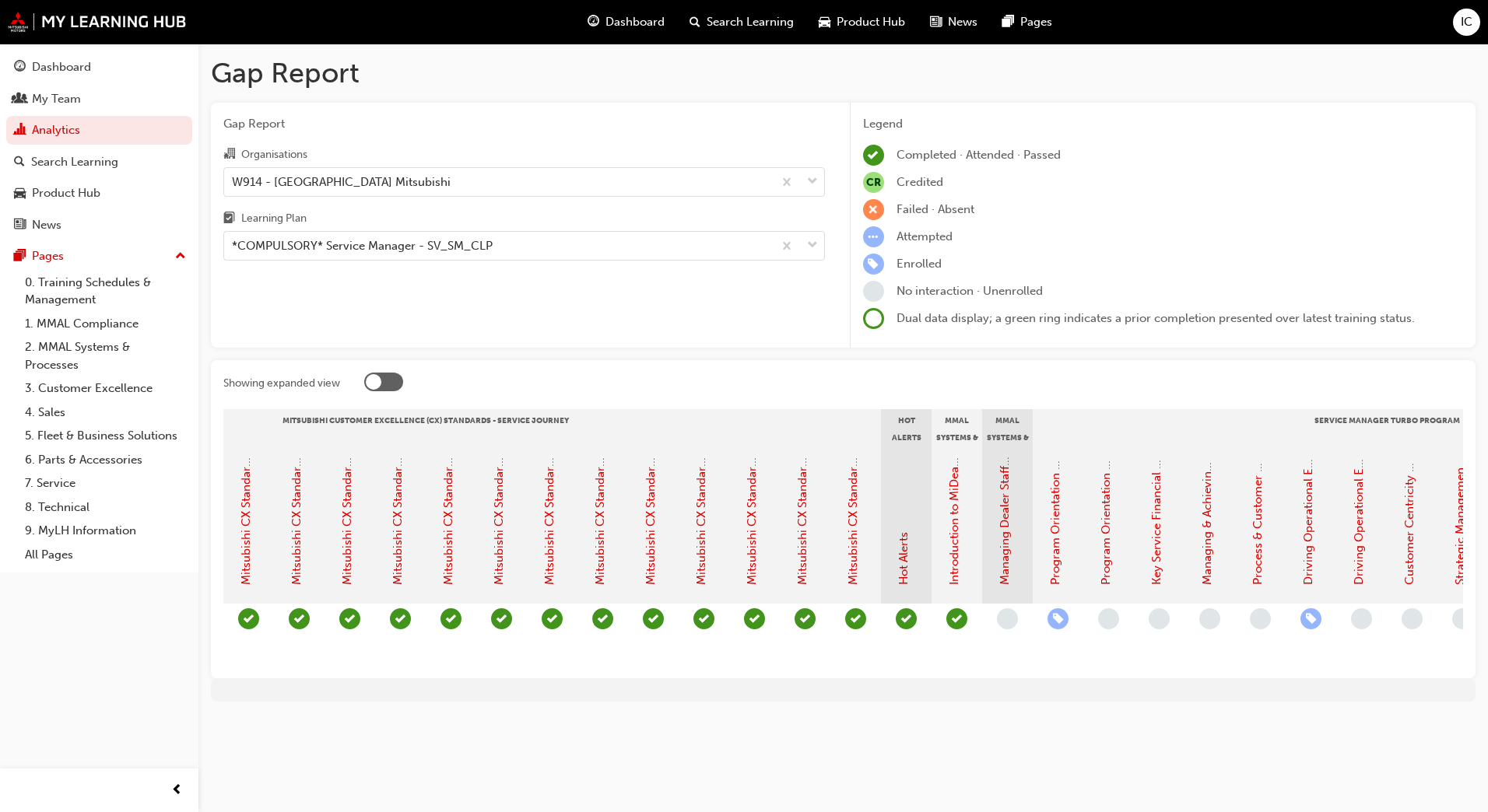
scroll to position [0, 760]
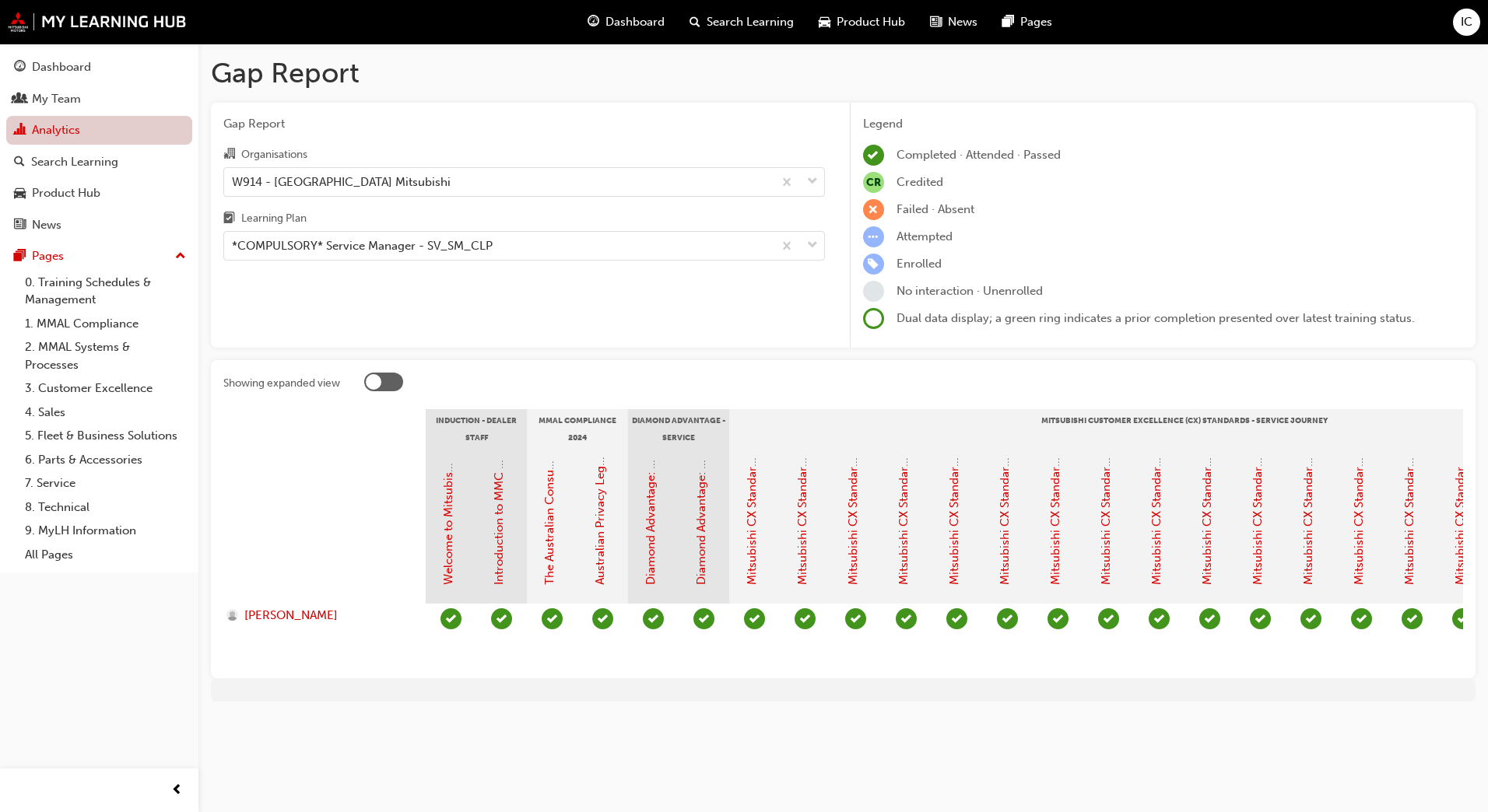
click at [71, 134] on link "Analytics" at bounding box center [100, 130] width 186 height 29
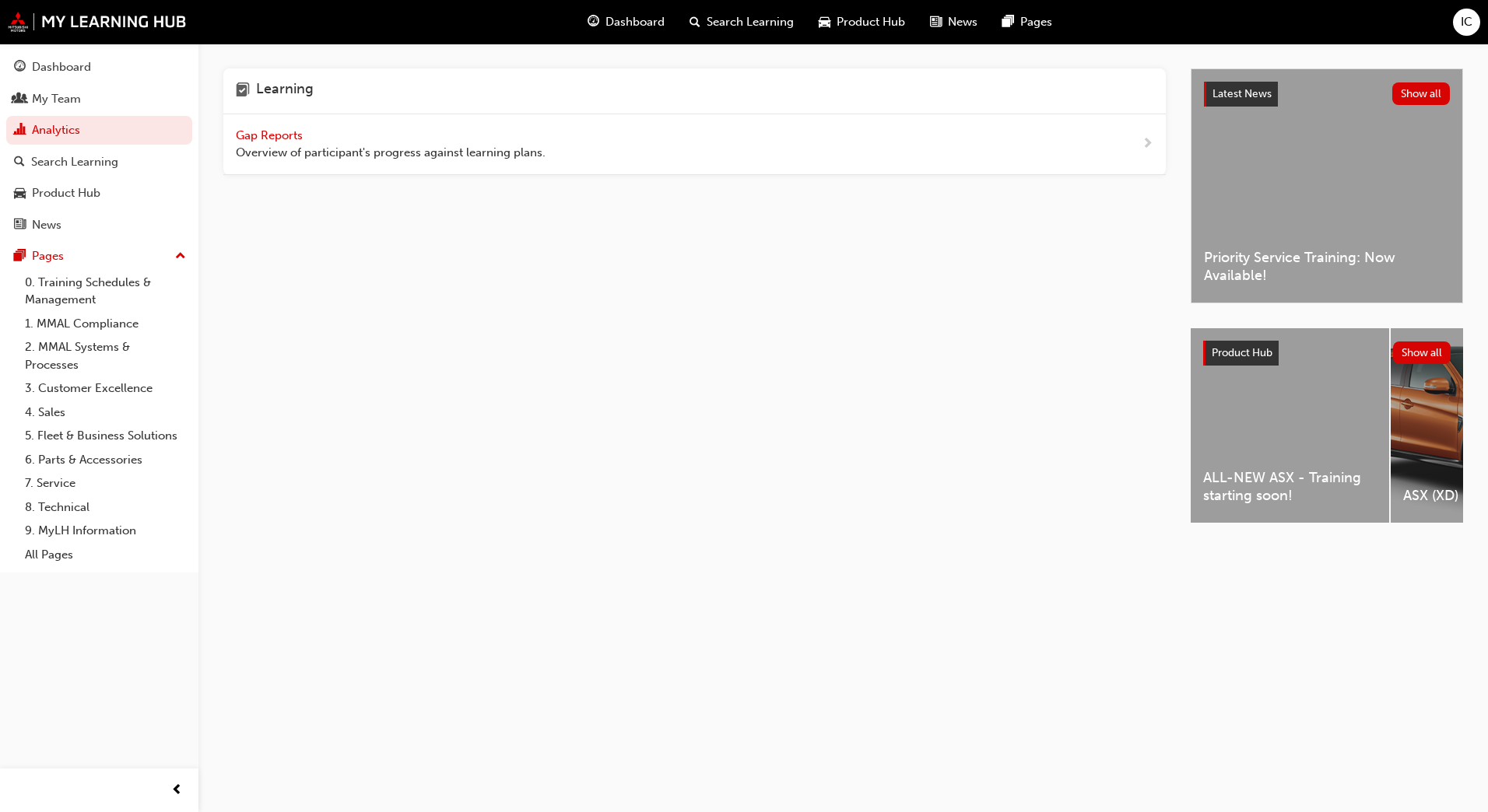
click at [288, 137] on span "Gap Reports" at bounding box center [271, 135] width 70 height 14
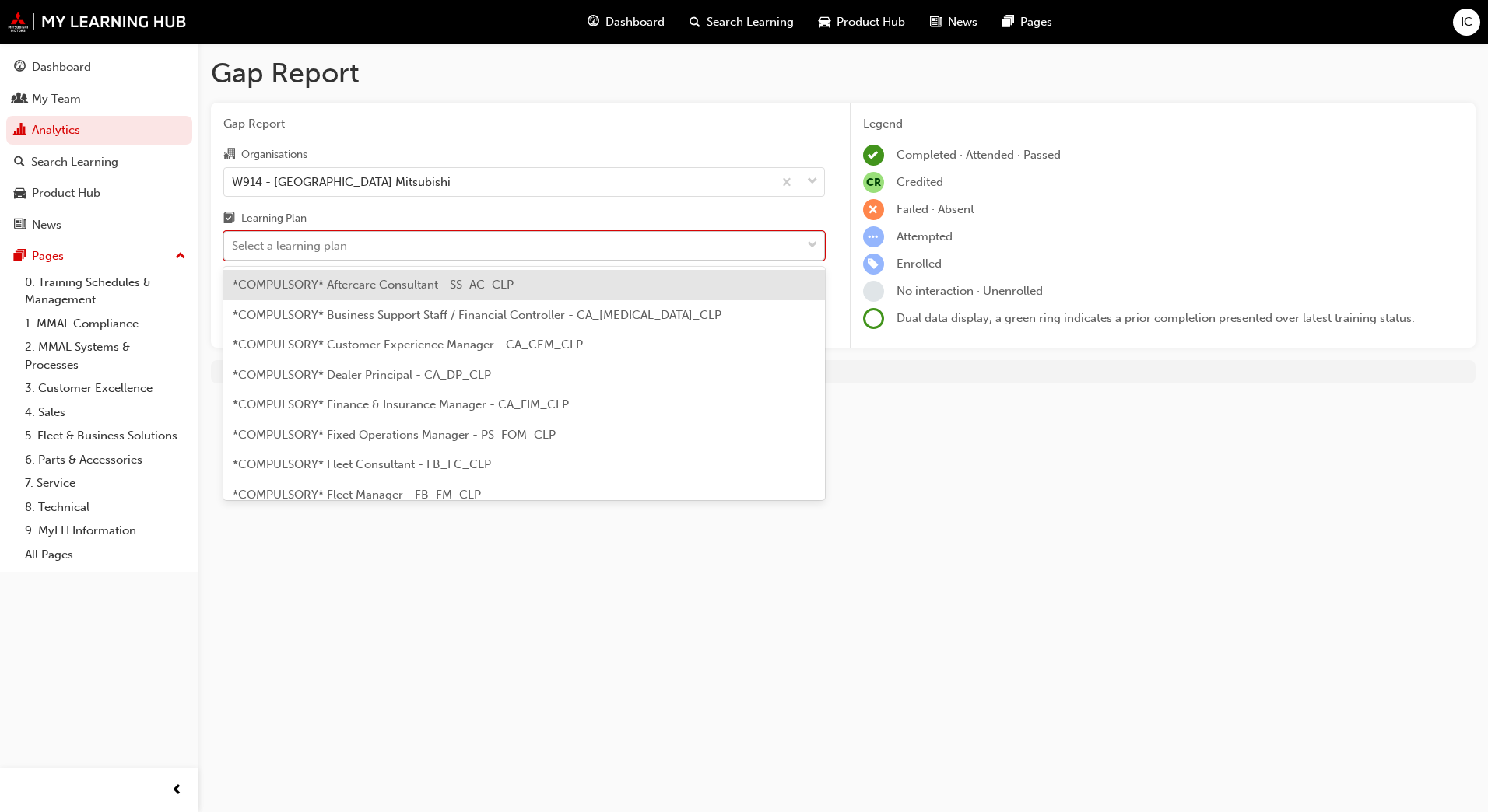
click at [593, 244] on div "Select a learning plan" at bounding box center [512, 246] width 577 height 27
click at [234, 244] on input "Learning Plan option *COMPULSORY* Aftercare Consultant - SS_AC_CLP focused, 1 o…" at bounding box center [233, 245] width 2 height 13
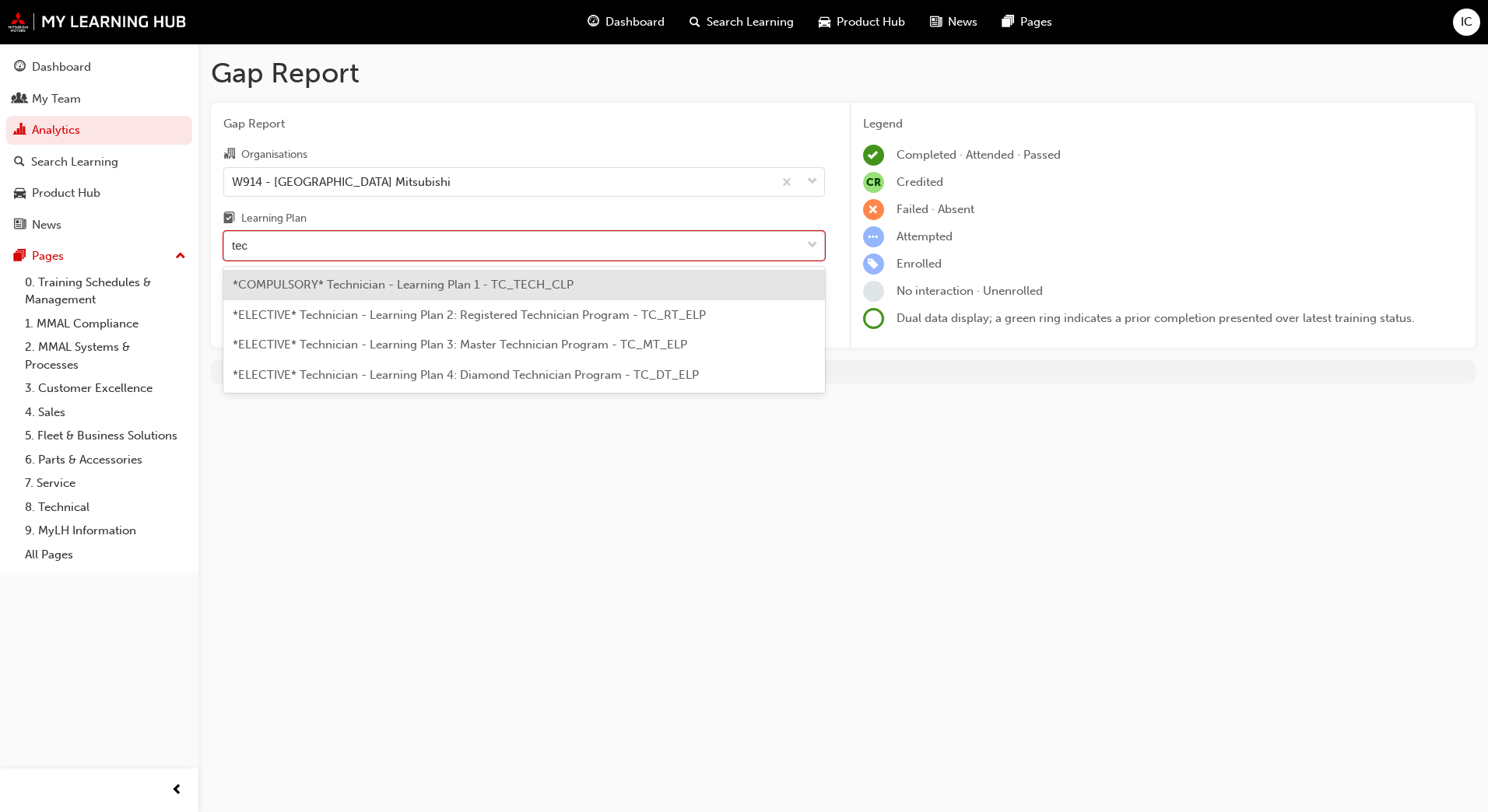
type input "tech"
click at [653, 290] on div "*COMPULSORY* Technician - Learning Plan 1 - TC_TECH_CLP" at bounding box center [523, 285] width 602 height 30
